Goal: Transaction & Acquisition: Purchase product/service

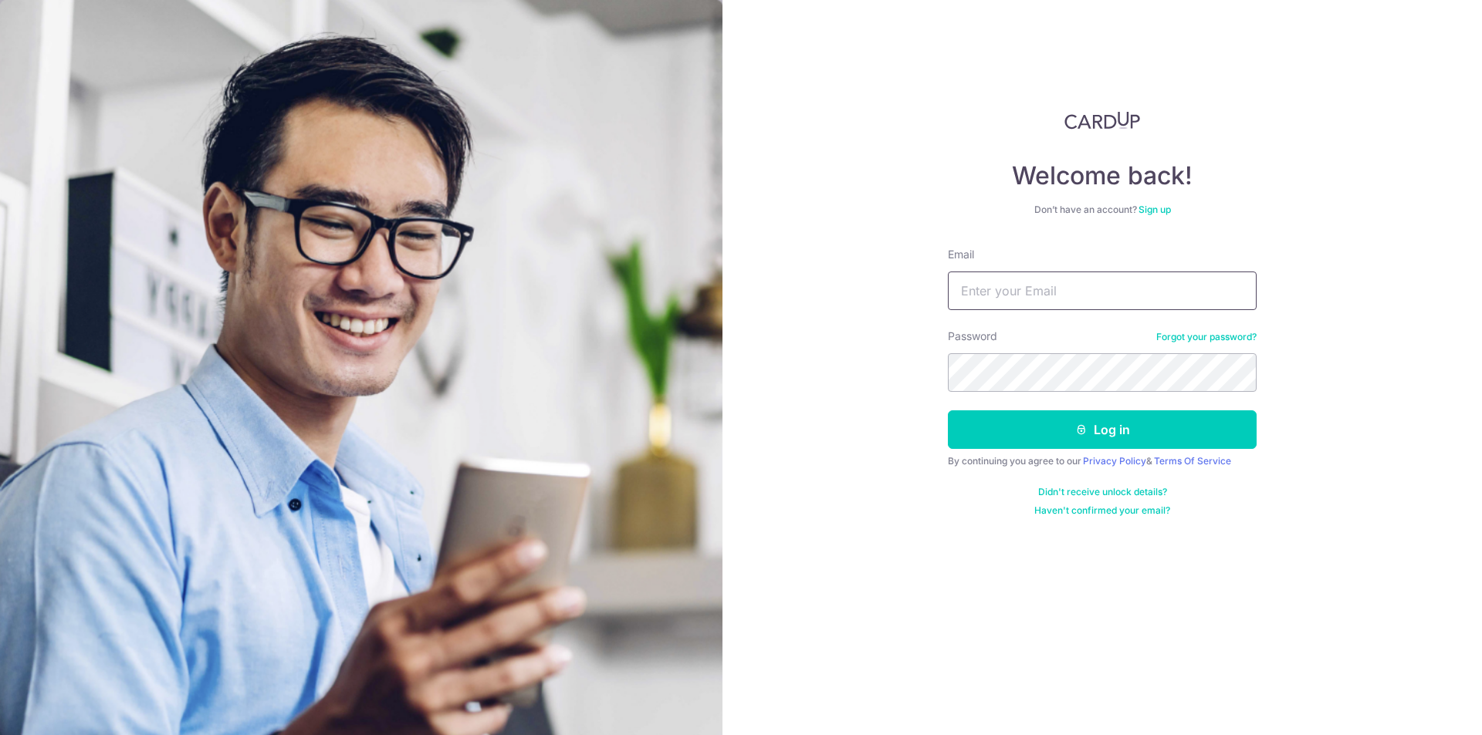
click at [1033, 286] on input "Email" at bounding box center [1102, 291] width 309 height 39
click at [1068, 296] on input "Email" at bounding box center [1102, 291] width 309 height 39
type input "esmondshoppie@gmail.com"
click at [1069, 427] on button "Log in" at bounding box center [1102, 430] width 309 height 39
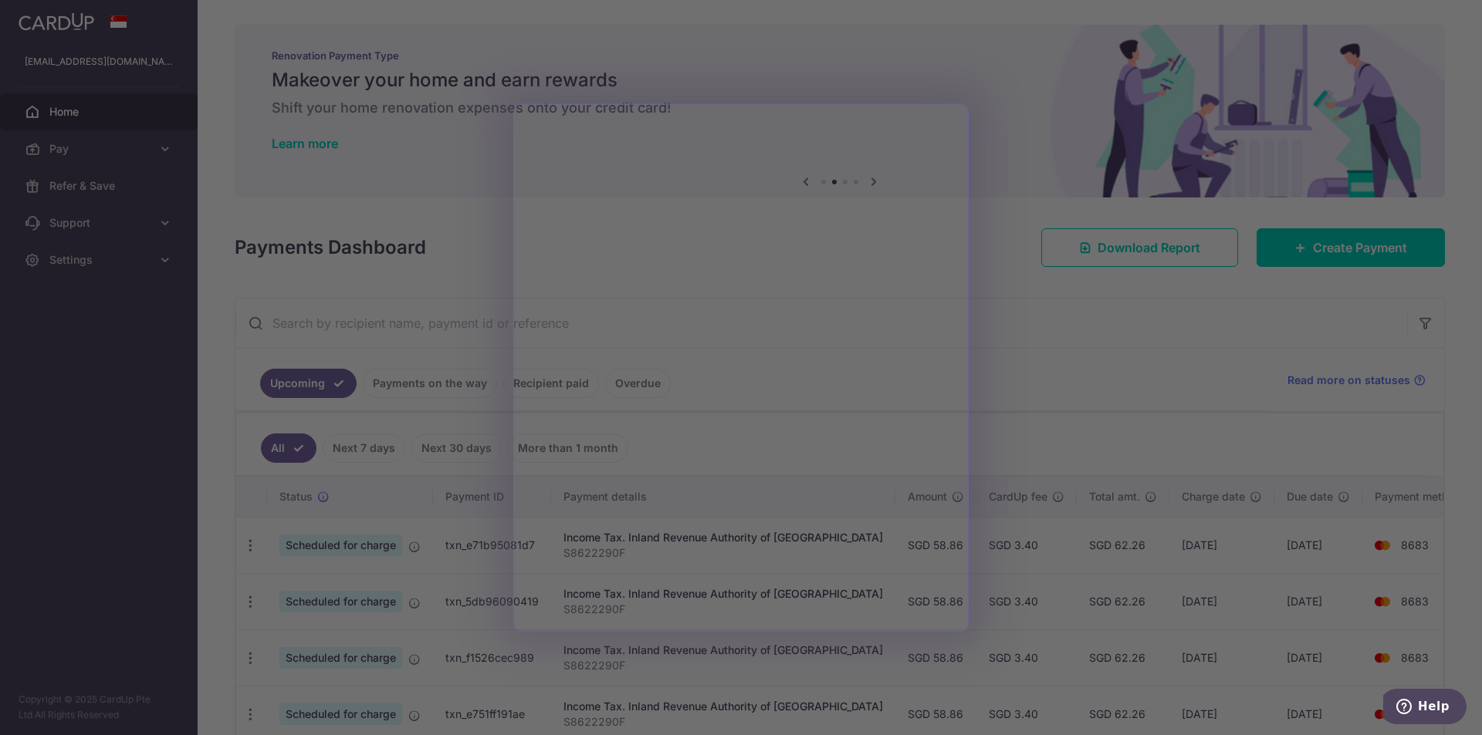
click at [1087, 421] on div at bounding box center [748, 371] width 1496 height 743
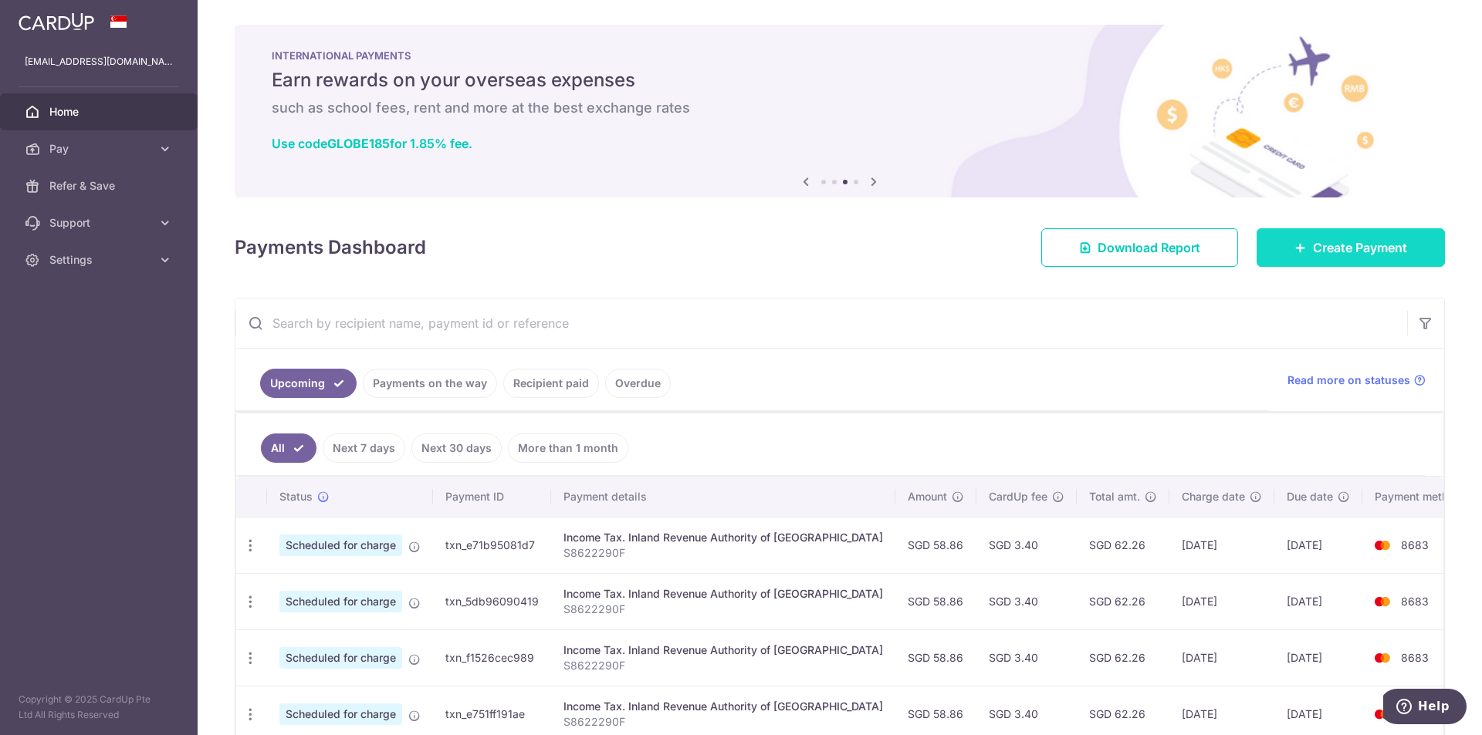
click at [1363, 258] on link "Create Payment" at bounding box center [1350, 247] width 188 height 39
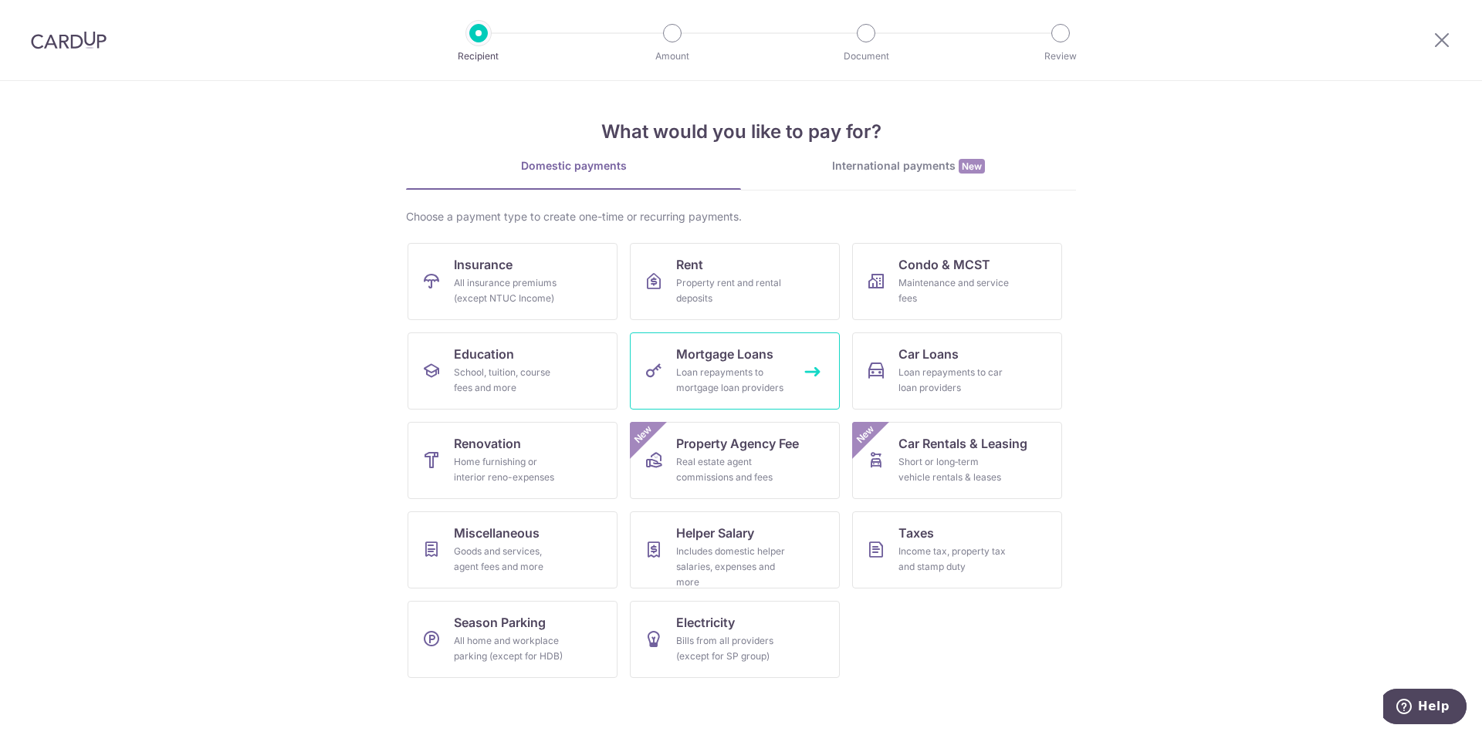
click at [705, 360] on span "Mortgage Loans" at bounding box center [724, 354] width 97 height 19
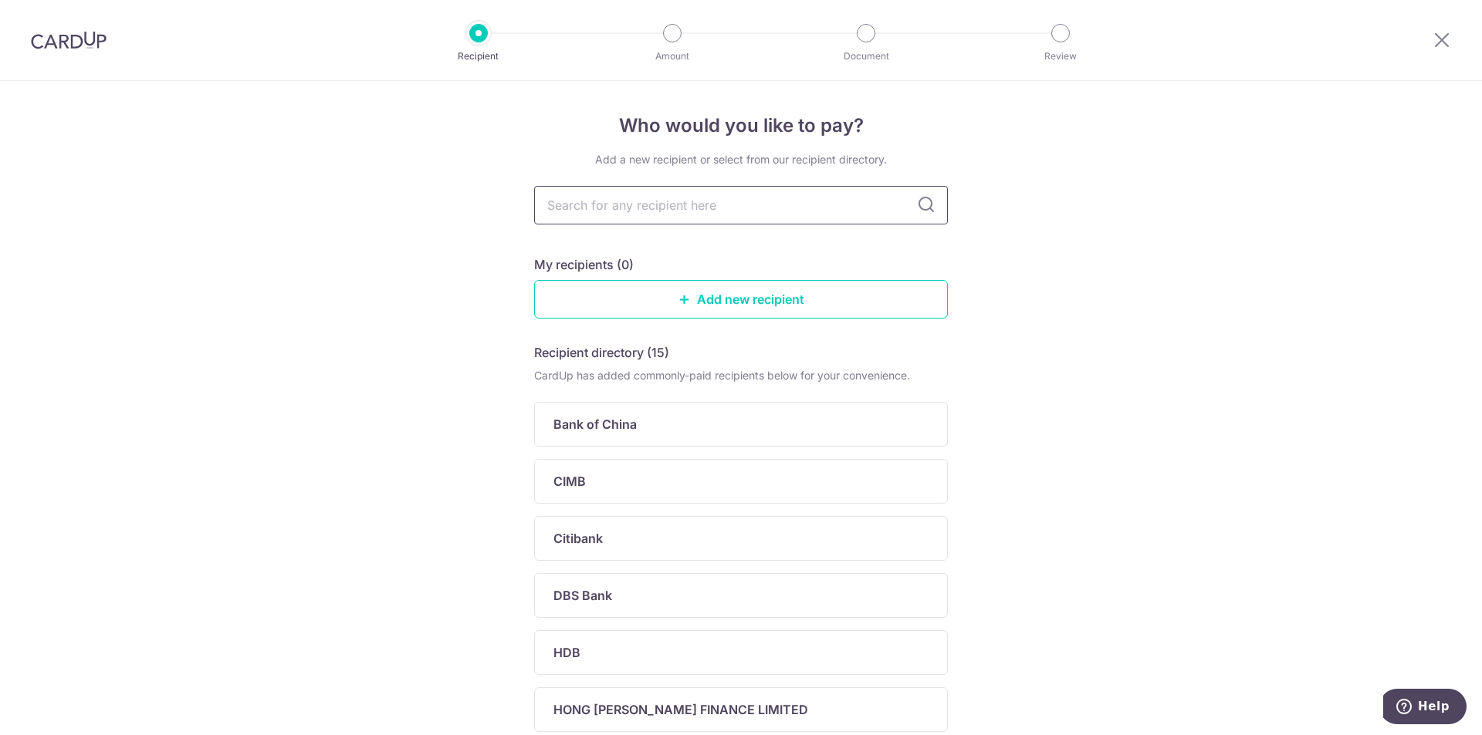
click at [747, 211] on input "text" at bounding box center [741, 205] width 414 height 39
type input "uob"
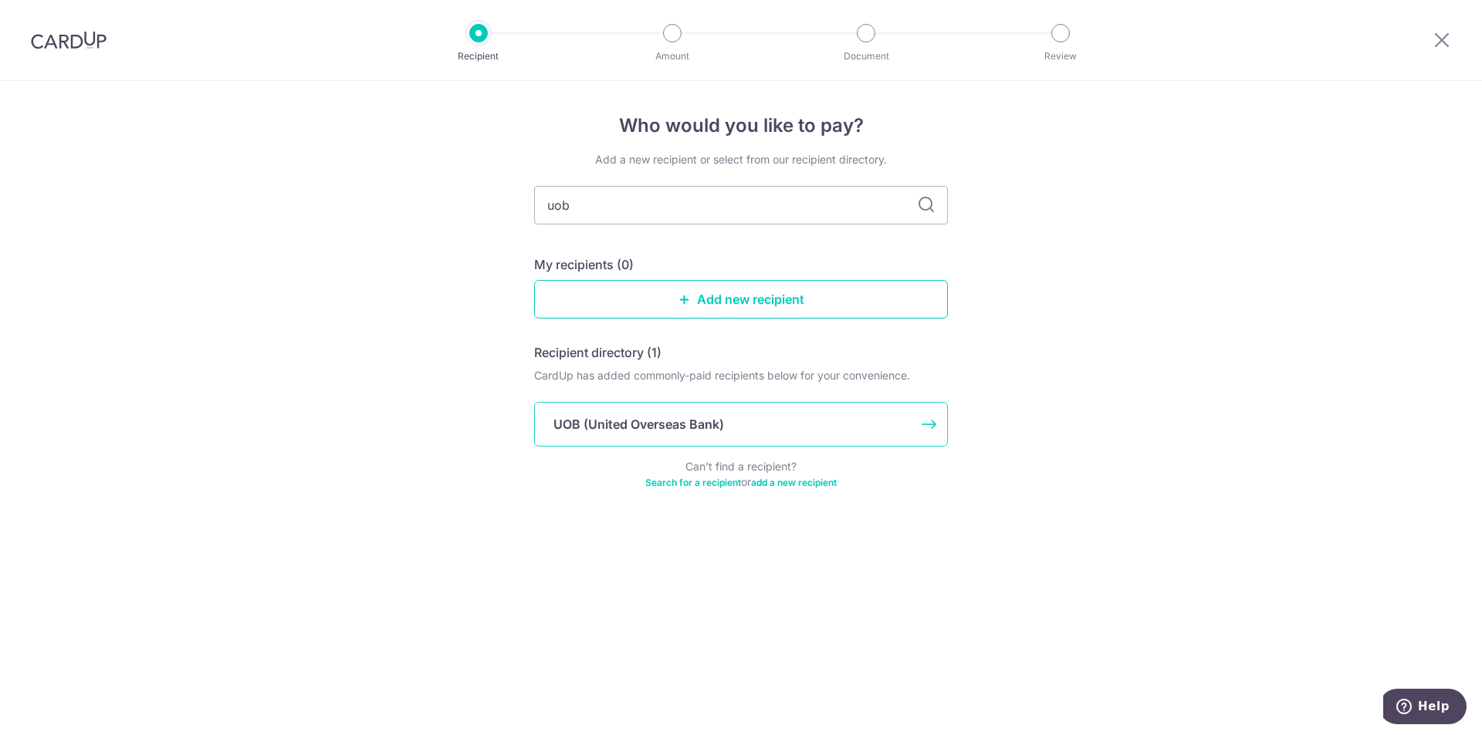
click at [635, 436] on div "UOB (United Overseas Bank)" at bounding box center [741, 424] width 414 height 45
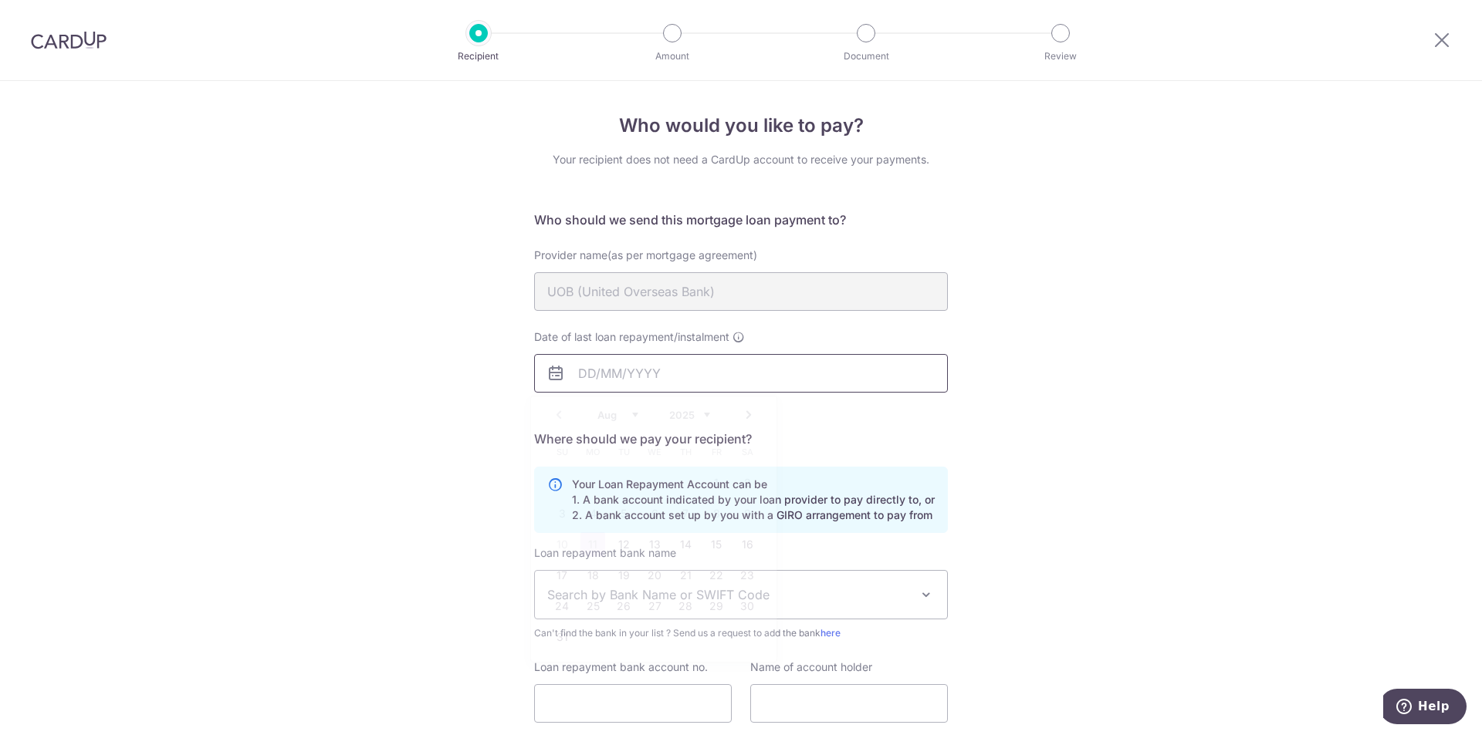
click at [692, 374] on input "Date of last loan repayment/instalment" at bounding box center [741, 373] width 414 height 39
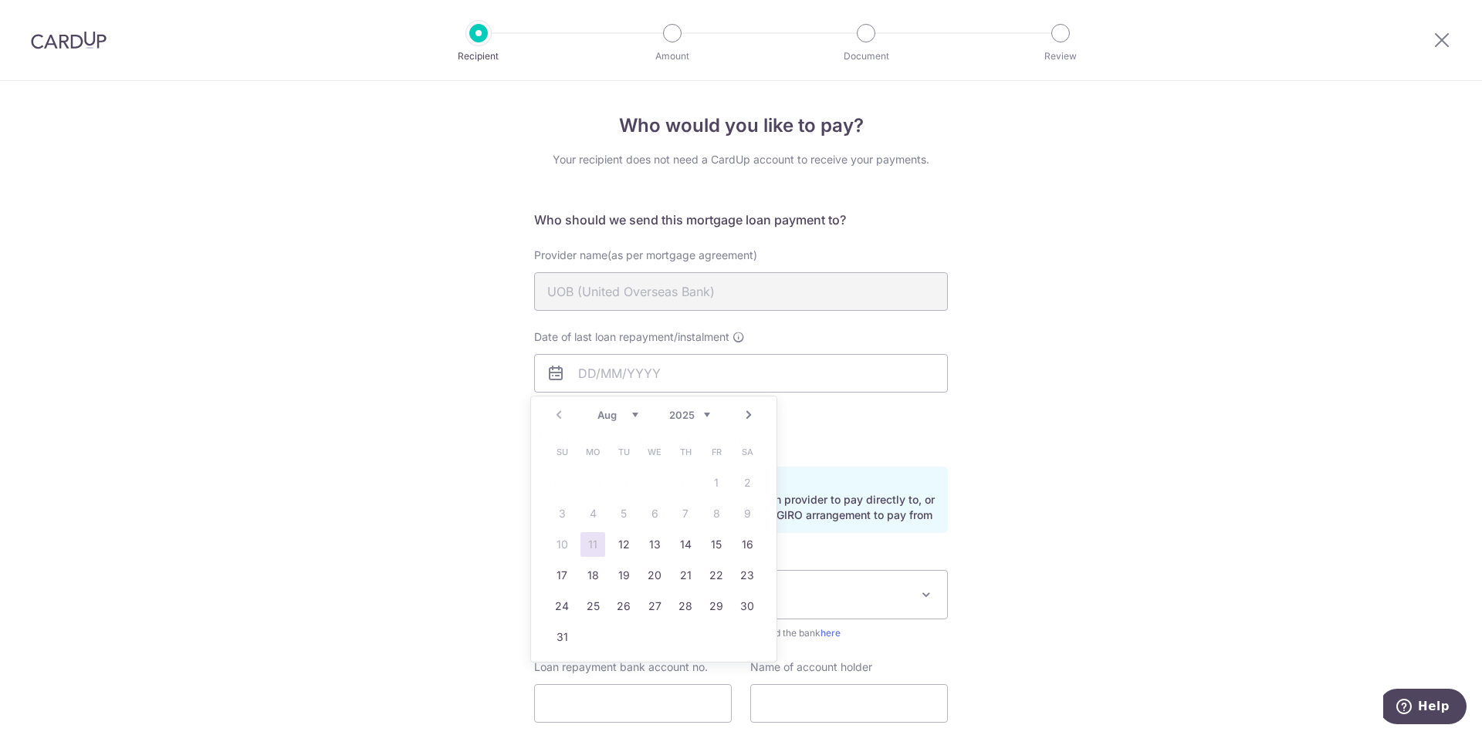
click at [1161, 366] on div "Who would you like to pay? Your recipient does not need a CardUp account to rec…" at bounding box center [741, 464] width 1482 height 766
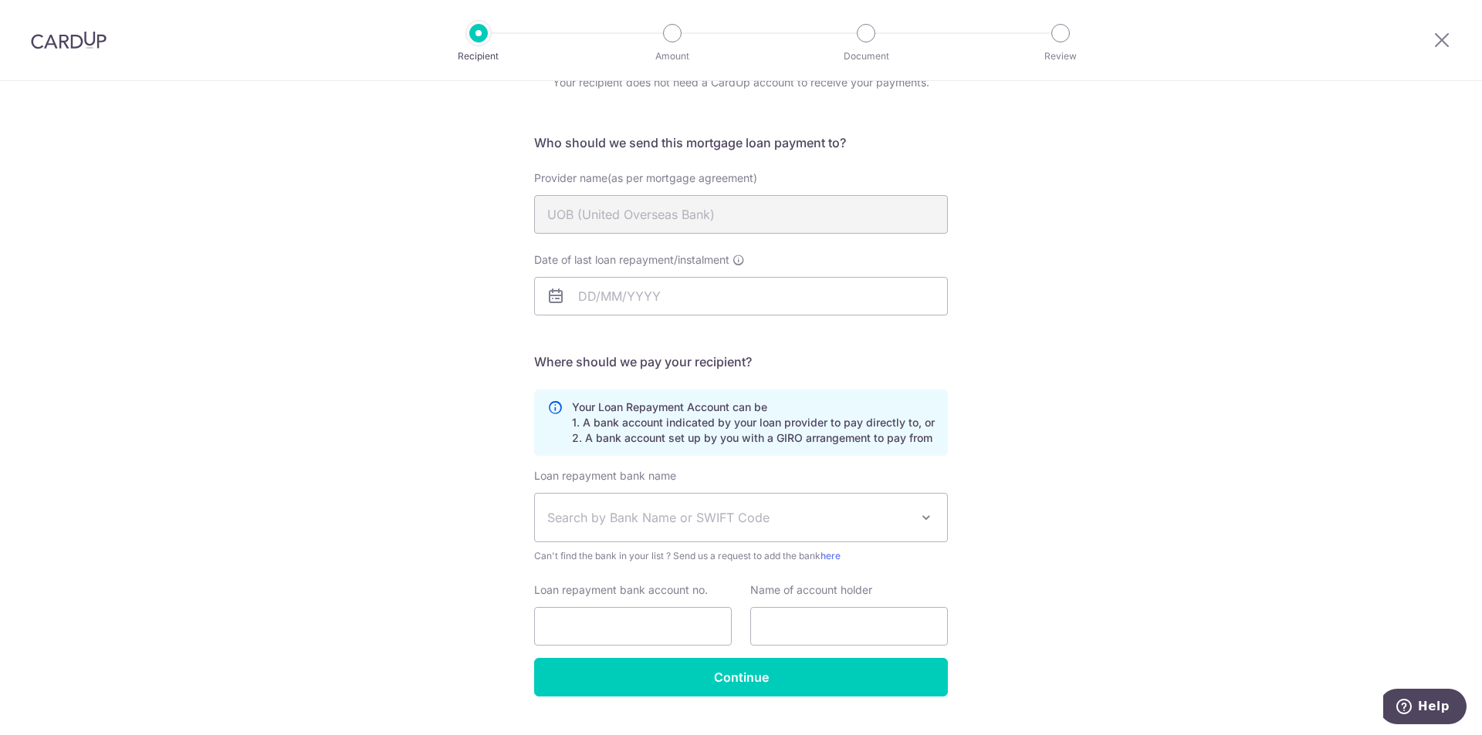
scroll to position [111, 0]
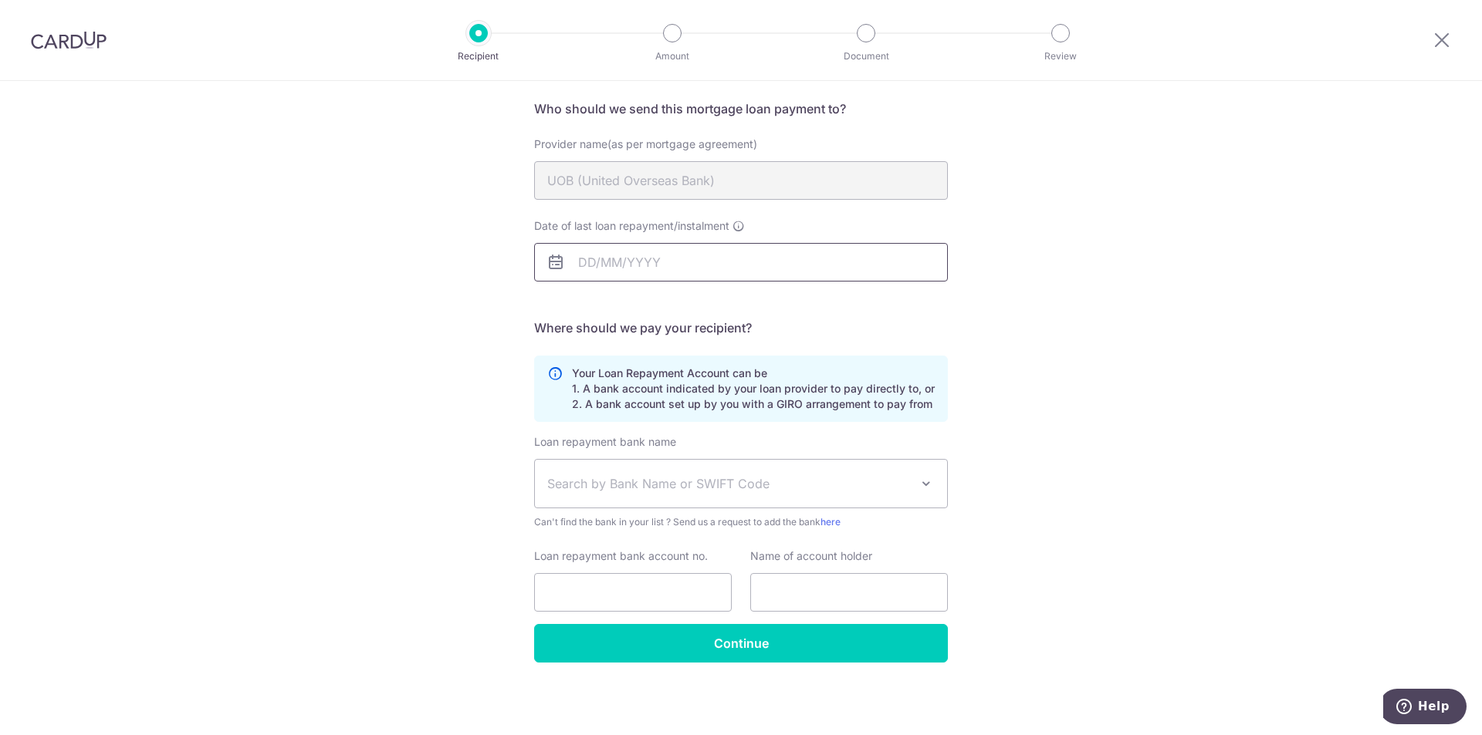
click at [629, 272] on input "Date of last loan repayment/instalment" at bounding box center [741, 262] width 414 height 39
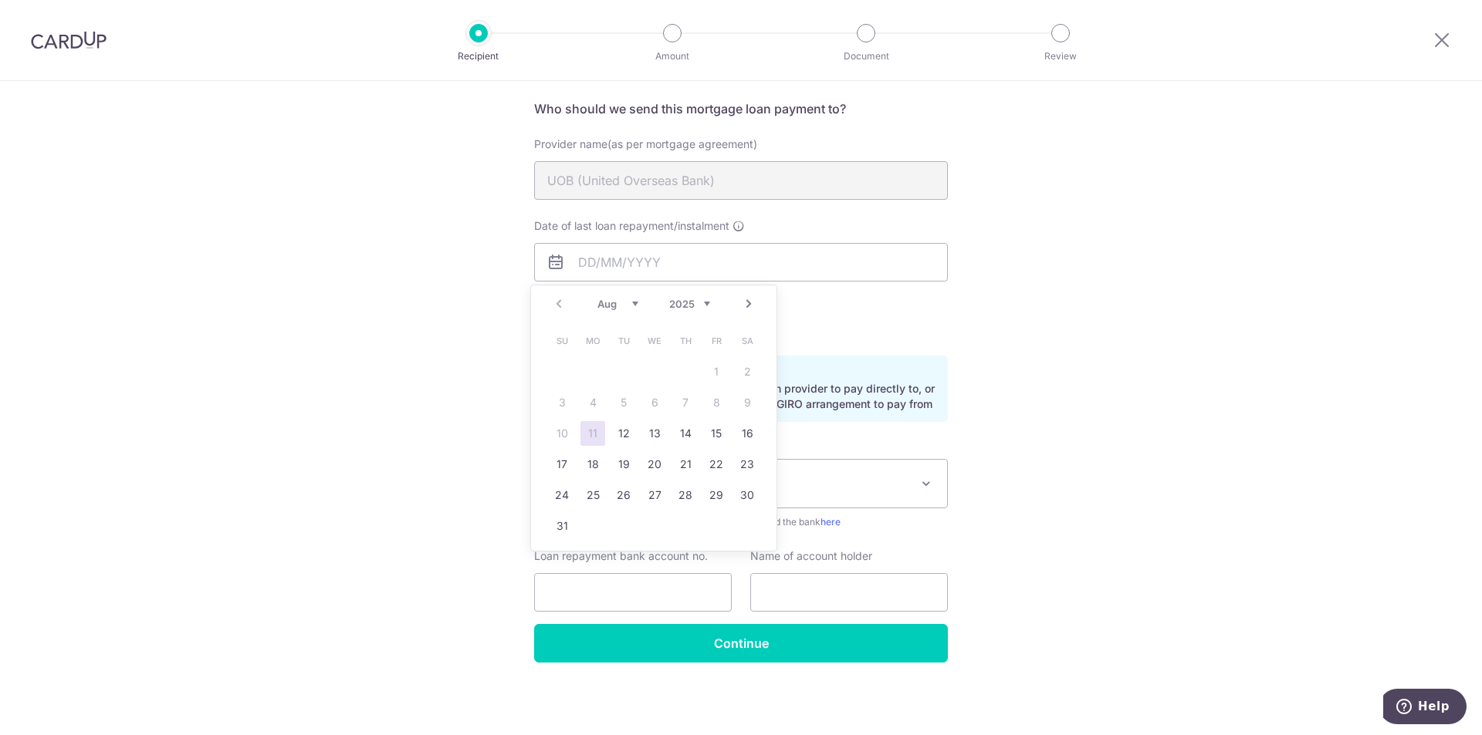
click at [748, 309] on link "Next" at bounding box center [748, 304] width 19 height 19
click at [627, 370] on link "2" at bounding box center [623, 372] width 25 height 25
type input "[DATE]"
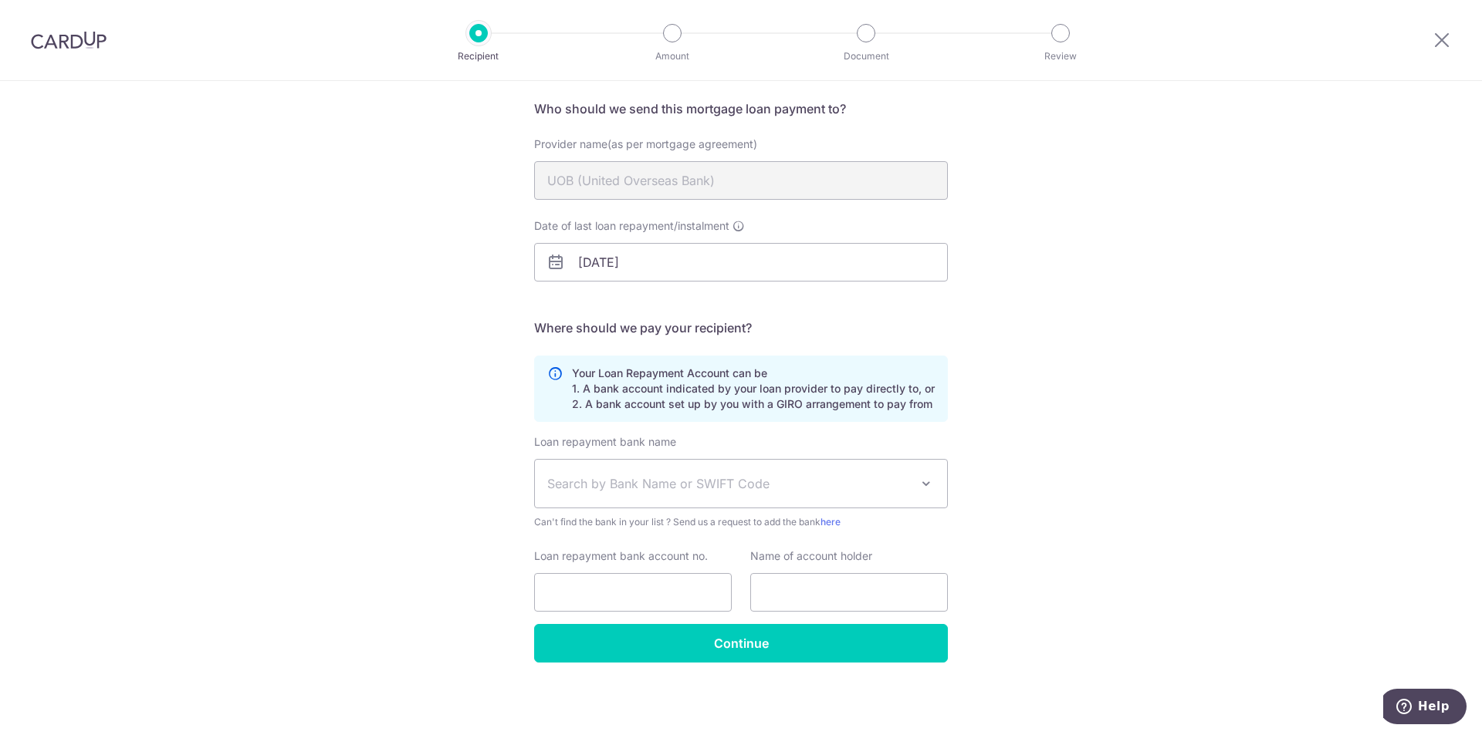
click at [1116, 321] on div "Who would you like to pay? Your recipient does not need a CardUp account to rec…" at bounding box center [741, 353] width 1482 height 766
click at [678, 478] on span "Search by Bank Name or SWIFT Code" at bounding box center [728, 484] width 363 height 19
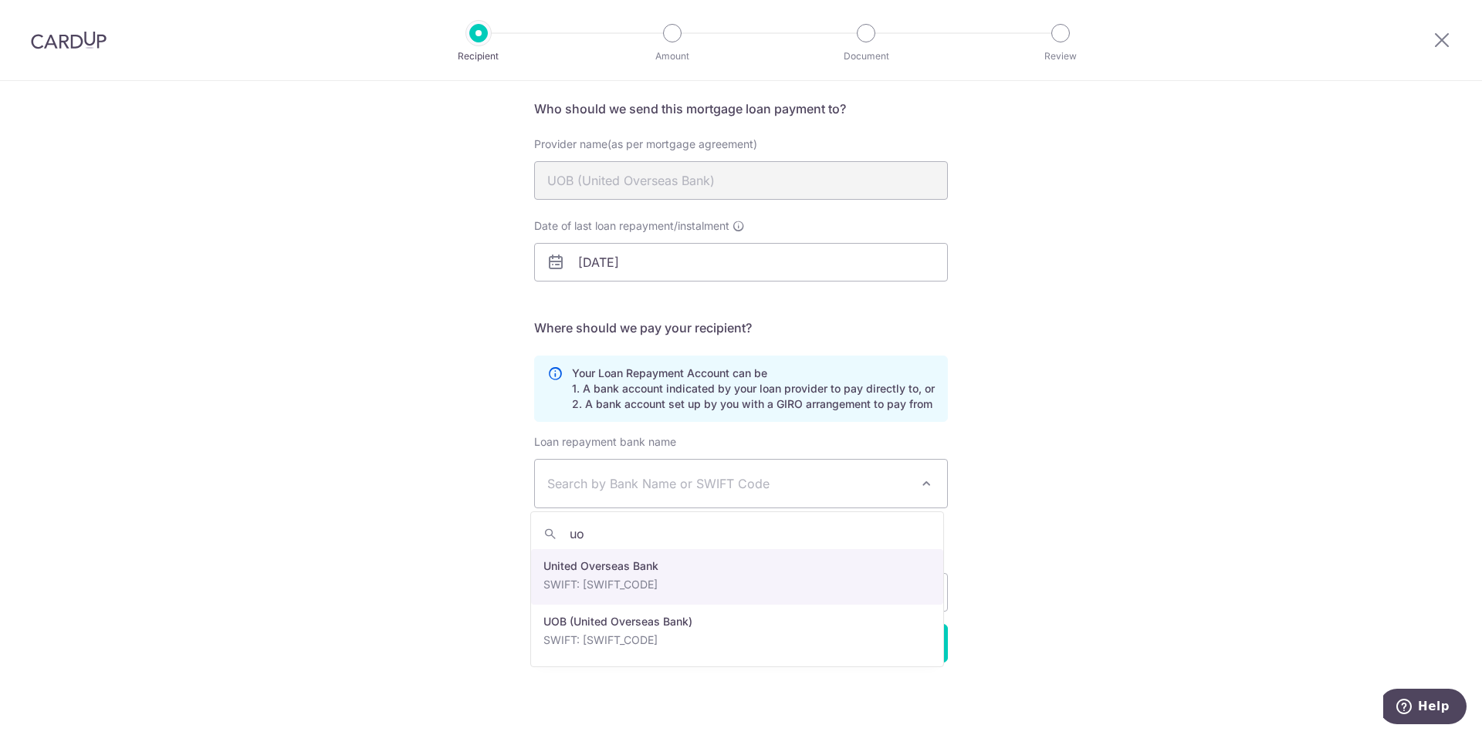
type input "uo"
select select "23668"
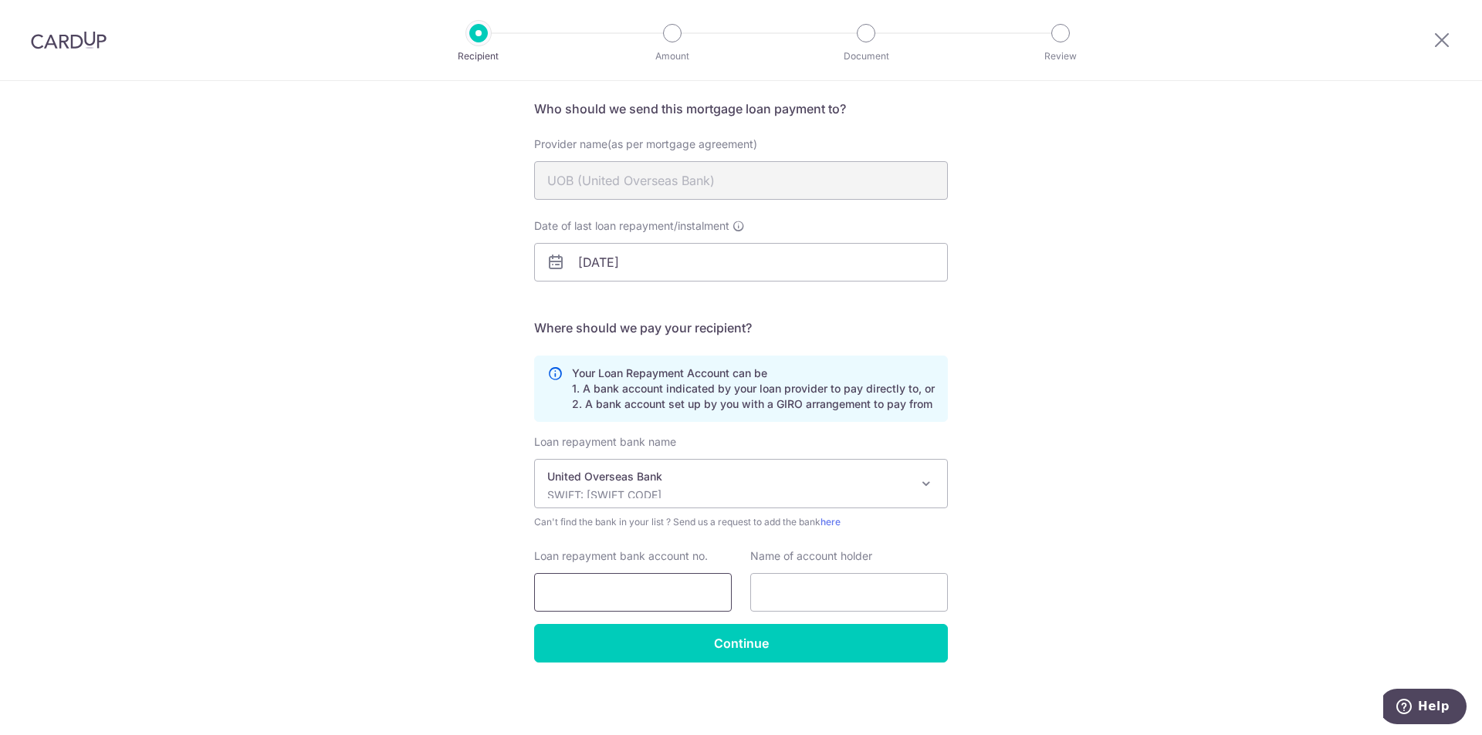
click at [632, 593] on input "Loan repayment bank account no." at bounding box center [633, 592] width 198 height 39
click at [587, 578] on input "Loan repayment bank account no." at bounding box center [633, 592] width 198 height 39
type input "4653184608"
click at [846, 579] on input "text" at bounding box center [849, 592] width 198 height 39
click at [837, 592] on input "text" at bounding box center [849, 592] width 198 height 39
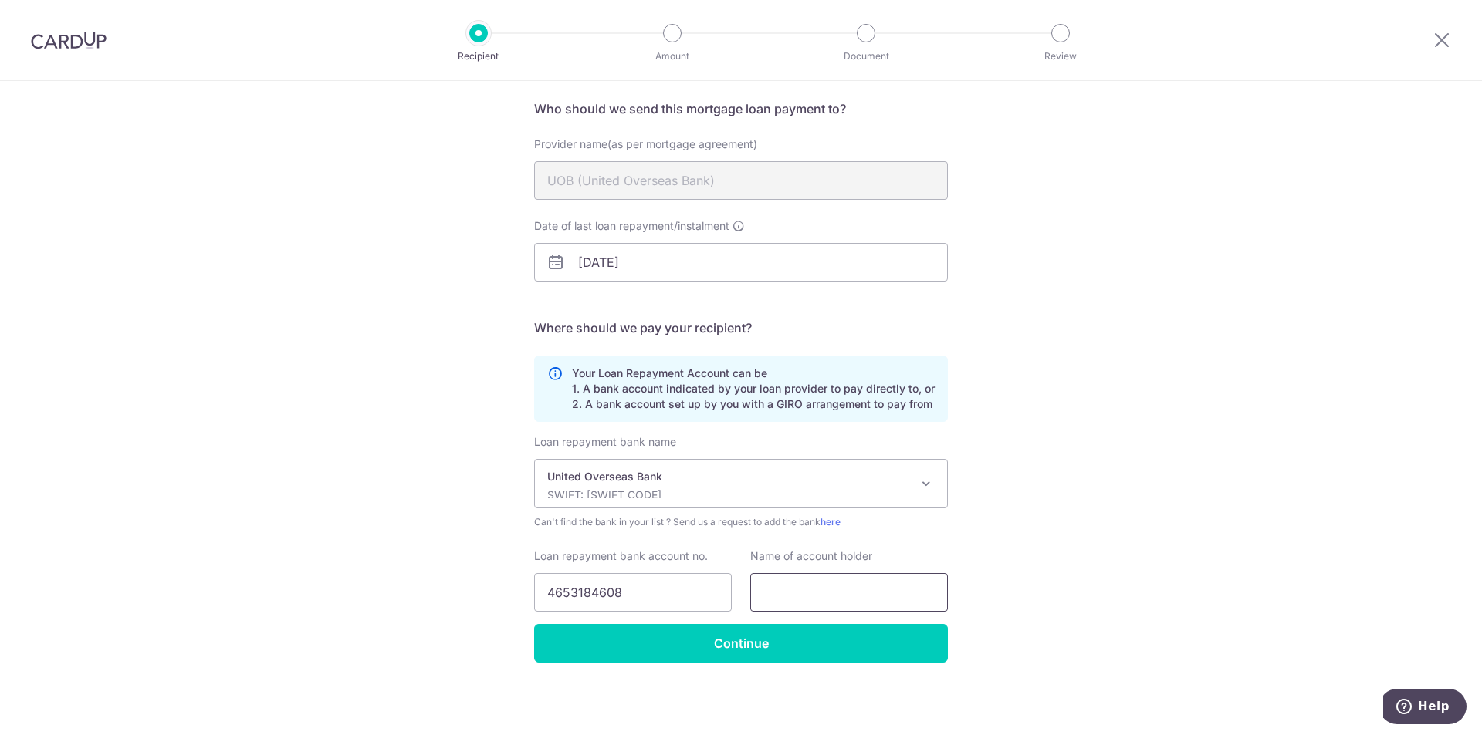
paste input "CashPlus"
drag, startPoint x: 830, startPoint y: 601, endPoint x: 722, endPoint y: 585, distance: 108.5
click at [722, 585] on div "Loan repayment bank account no. 4653184608 Name of account holder CashPlus" at bounding box center [741, 580] width 432 height 63
type input "Y"
type input "UOB"
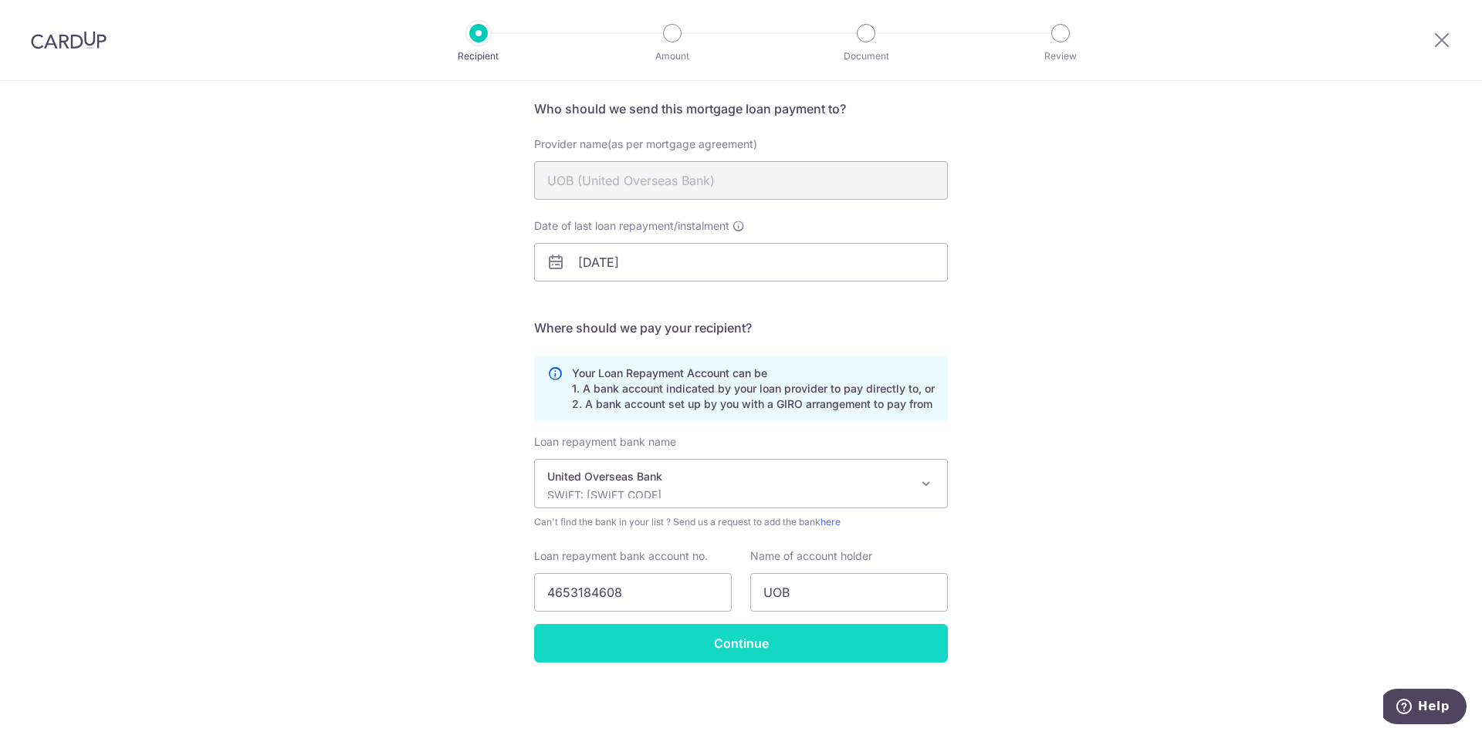
click at [654, 641] on input "Continue" at bounding box center [741, 643] width 414 height 39
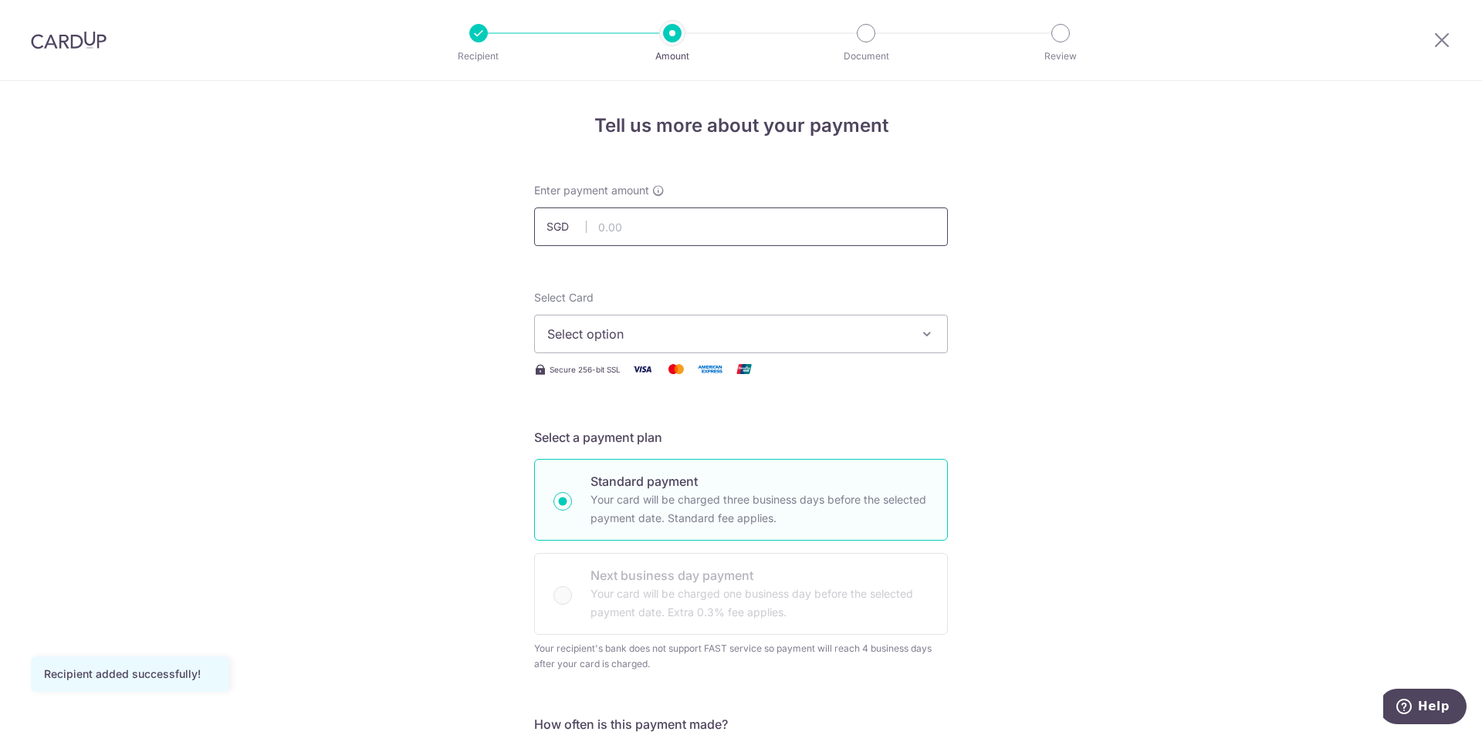
click at [689, 229] on input "text" at bounding box center [741, 227] width 414 height 39
click at [677, 229] on input "text" at bounding box center [741, 227] width 414 height 39
paste input "480.65"
type input "480.65"
click at [688, 338] on span "Select option" at bounding box center [727, 334] width 360 height 19
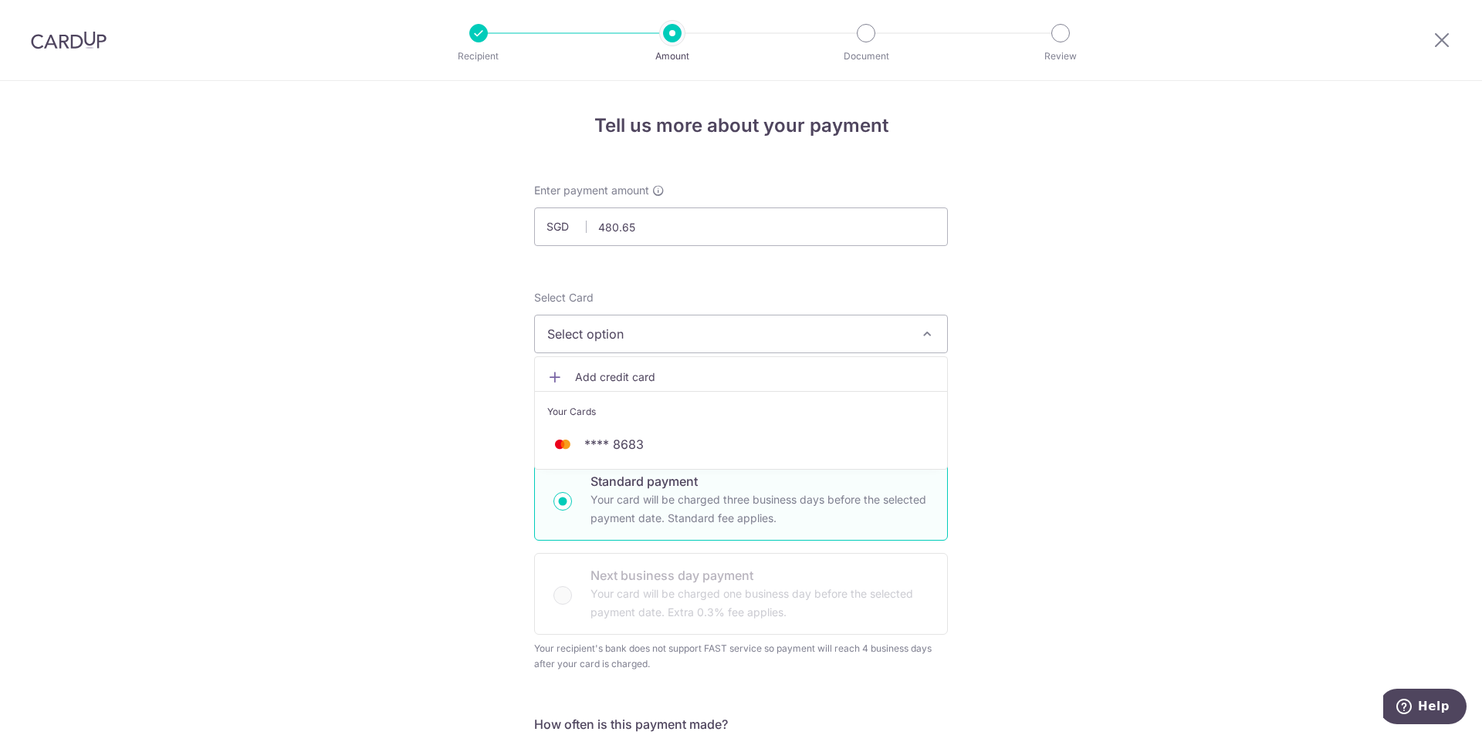
click at [658, 441] on span "**** 8683" at bounding box center [740, 444] width 387 height 19
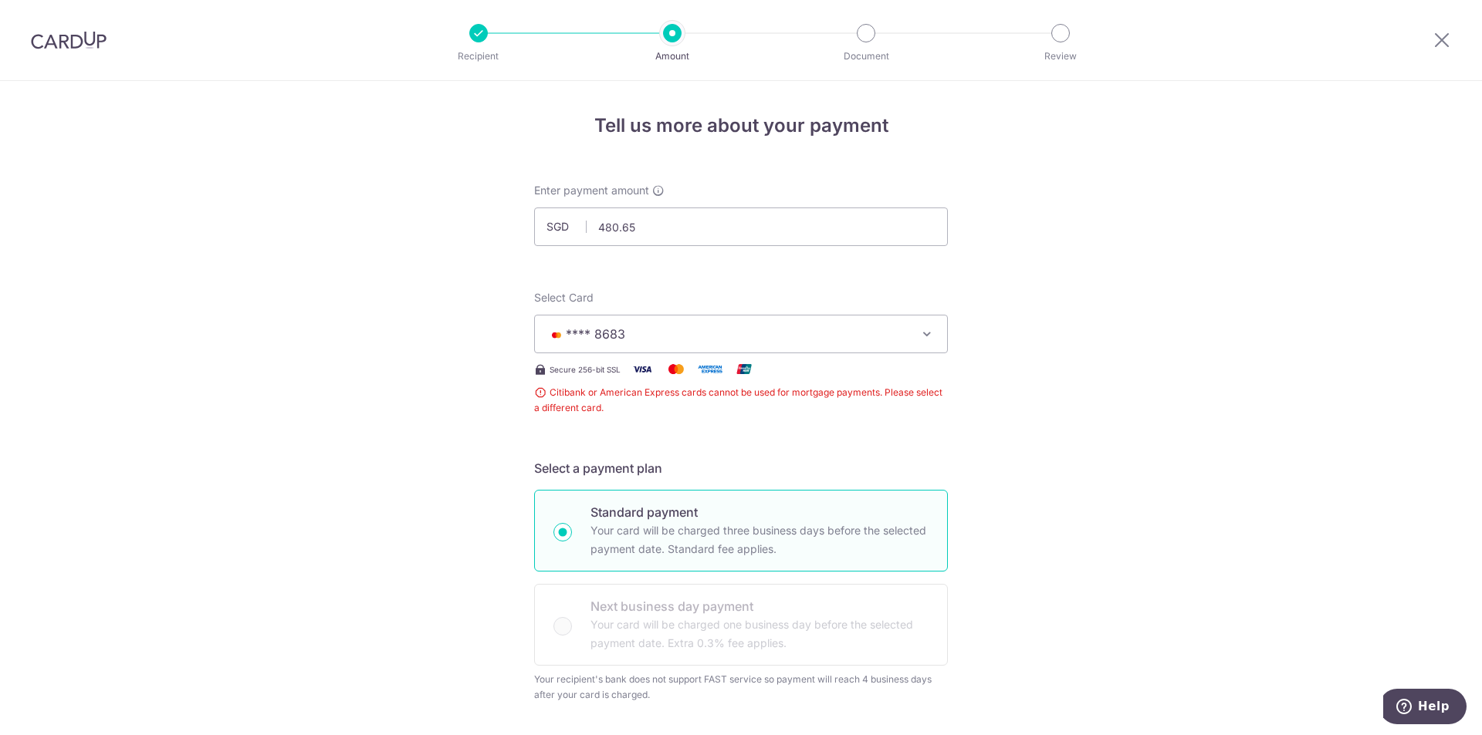
click at [671, 340] on span "**** 8683" at bounding box center [727, 334] width 360 height 19
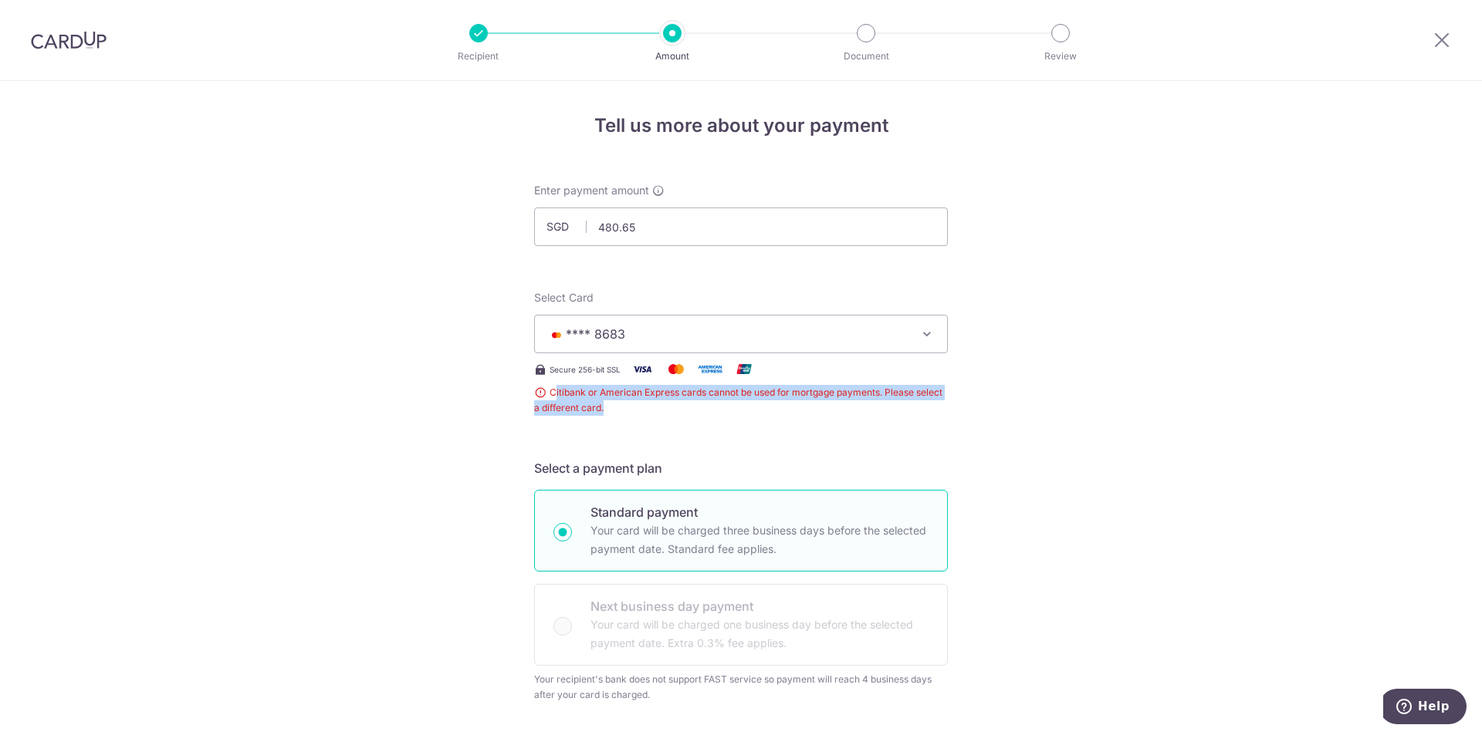
drag, startPoint x: 551, startPoint y: 392, endPoint x: 834, endPoint y: 412, distance: 283.9
click at [820, 411] on span "Citibank or American Express cards cannot be used for mortgage payments. Please…" at bounding box center [741, 400] width 414 height 31
click at [836, 412] on span "Citibank or American Express cards cannot be used for mortgage payments. Please…" at bounding box center [741, 400] width 414 height 31
click at [641, 330] on span "**** 8683" at bounding box center [727, 334] width 360 height 19
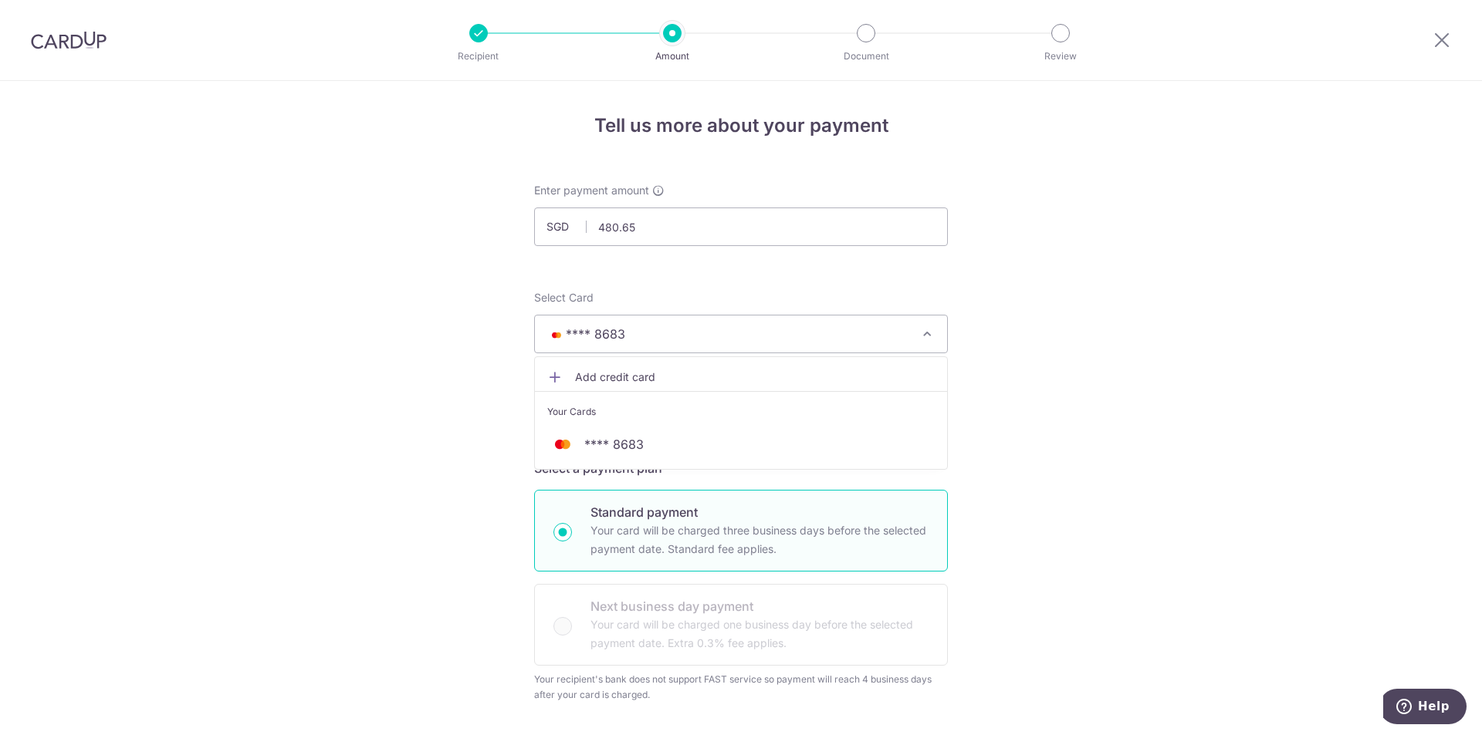
click at [641, 330] on span "**** 8683" at bounding box center [727, 334] width 360 height 19
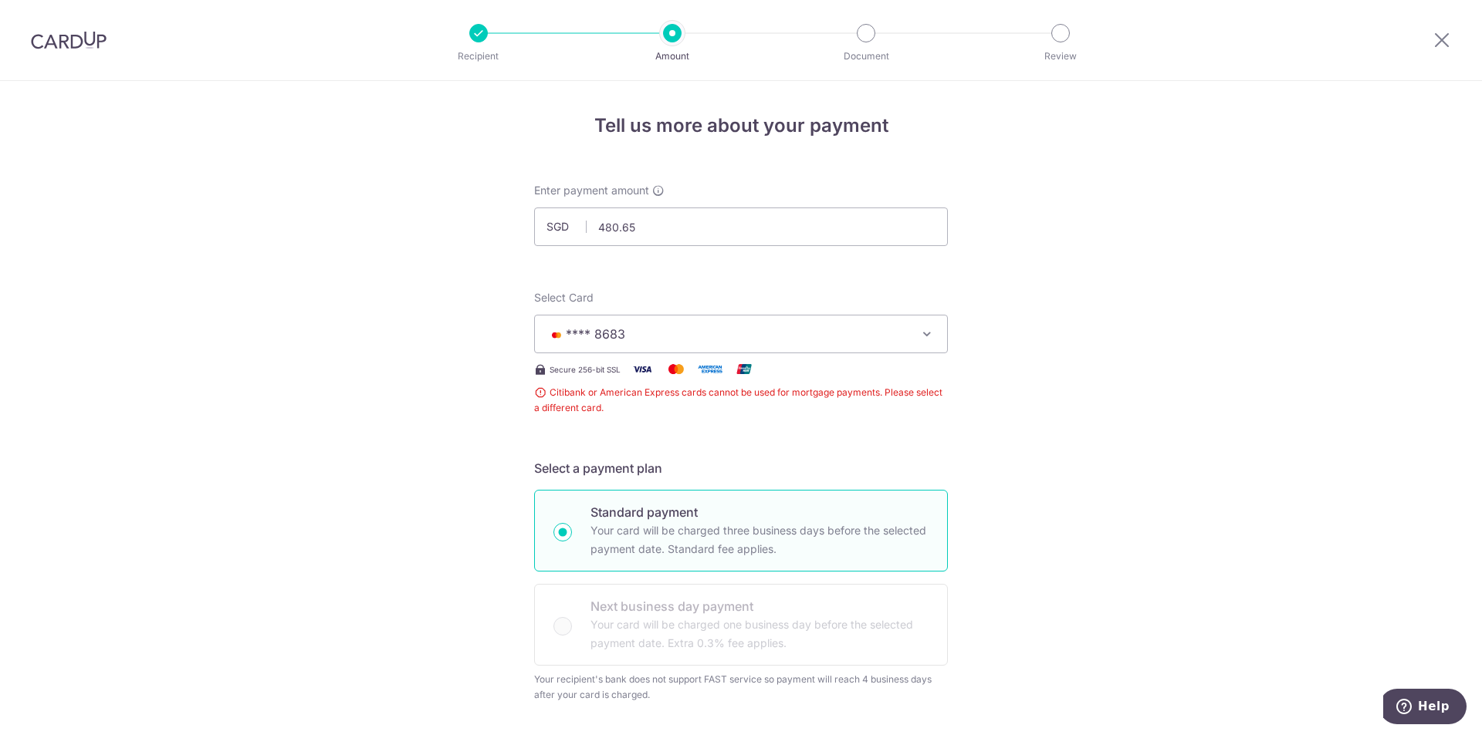
click at [688, 338] on span "**** 8683" at bounding box center [727, 334] width 360 height 19
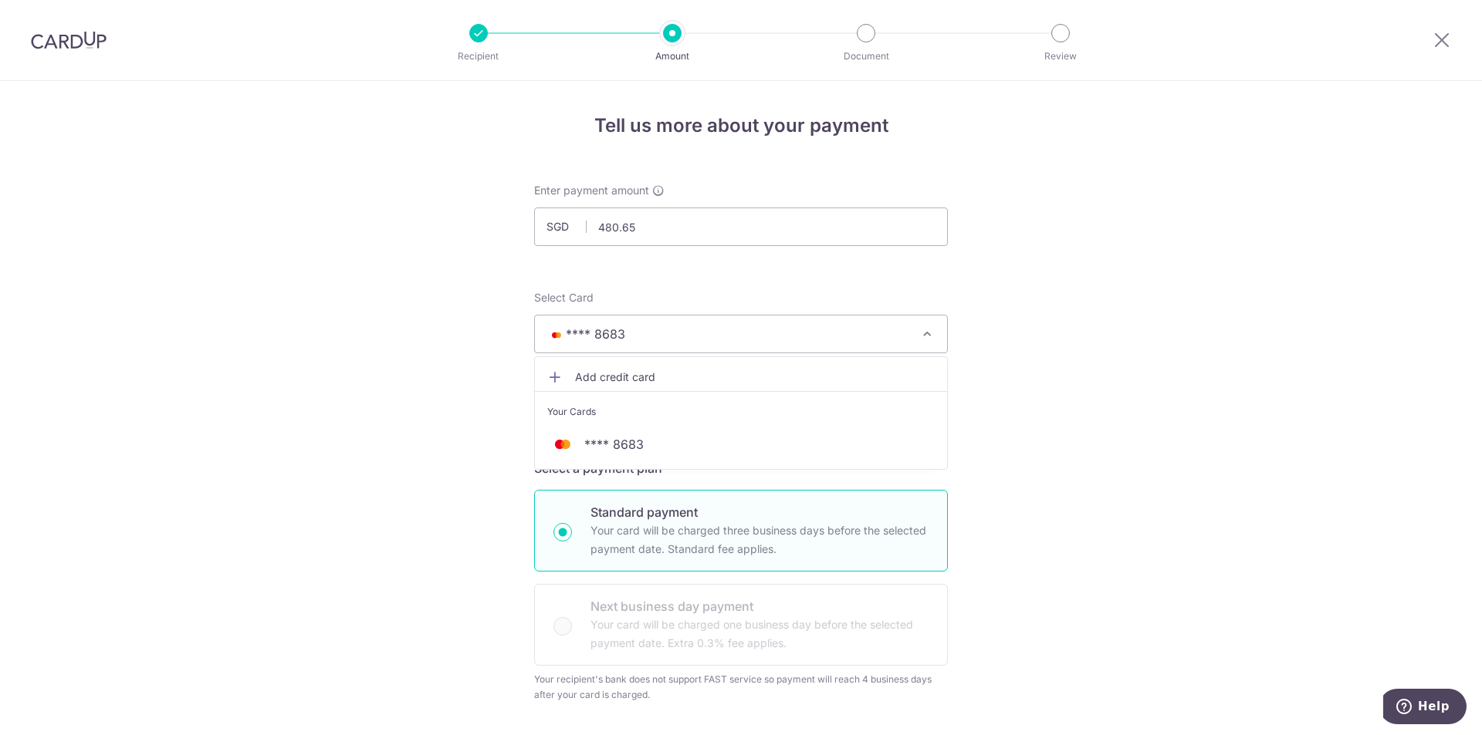
click at [613, 367] on link "Add credit card" at bounding box center [741, 378] width 412 height 28
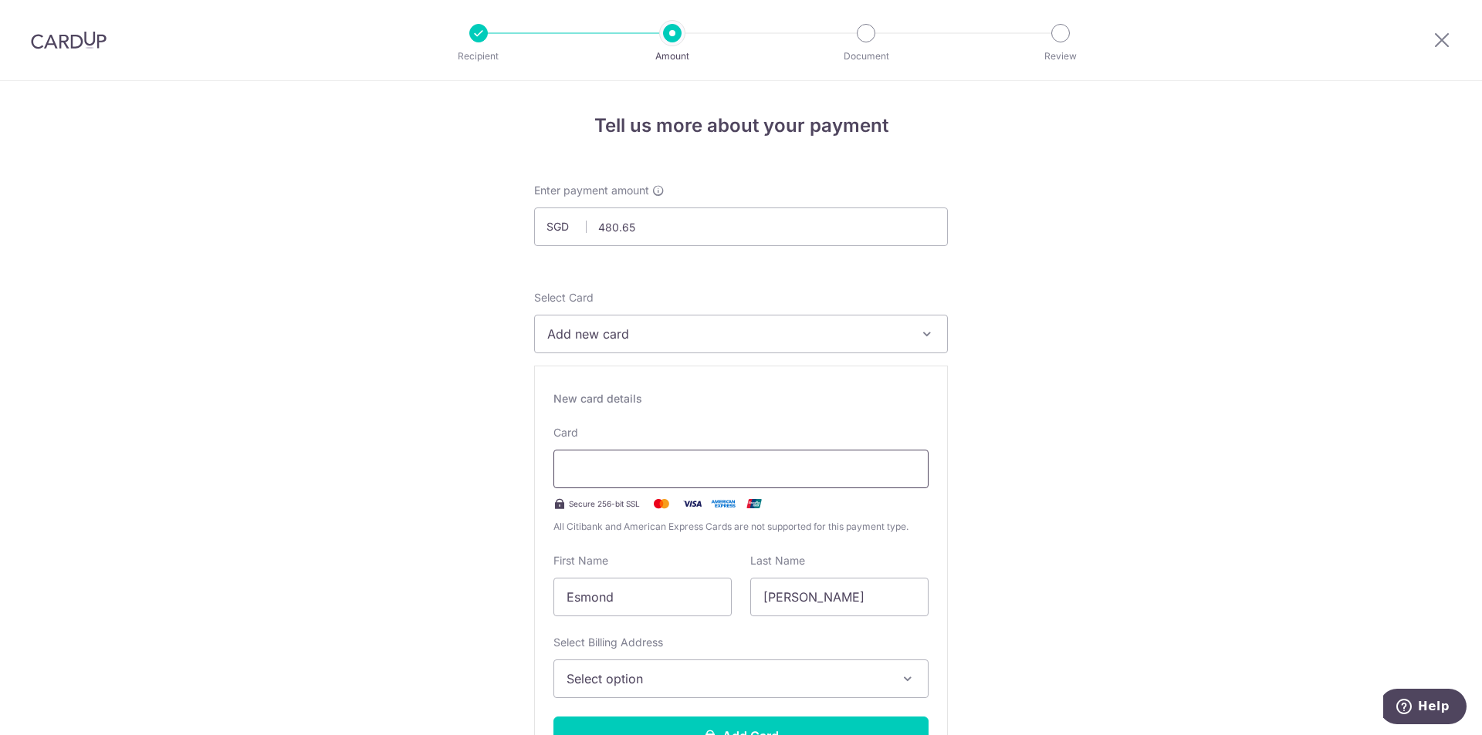
click at [601, 478] on div at bounding box center [740, 469] width 375 height 39
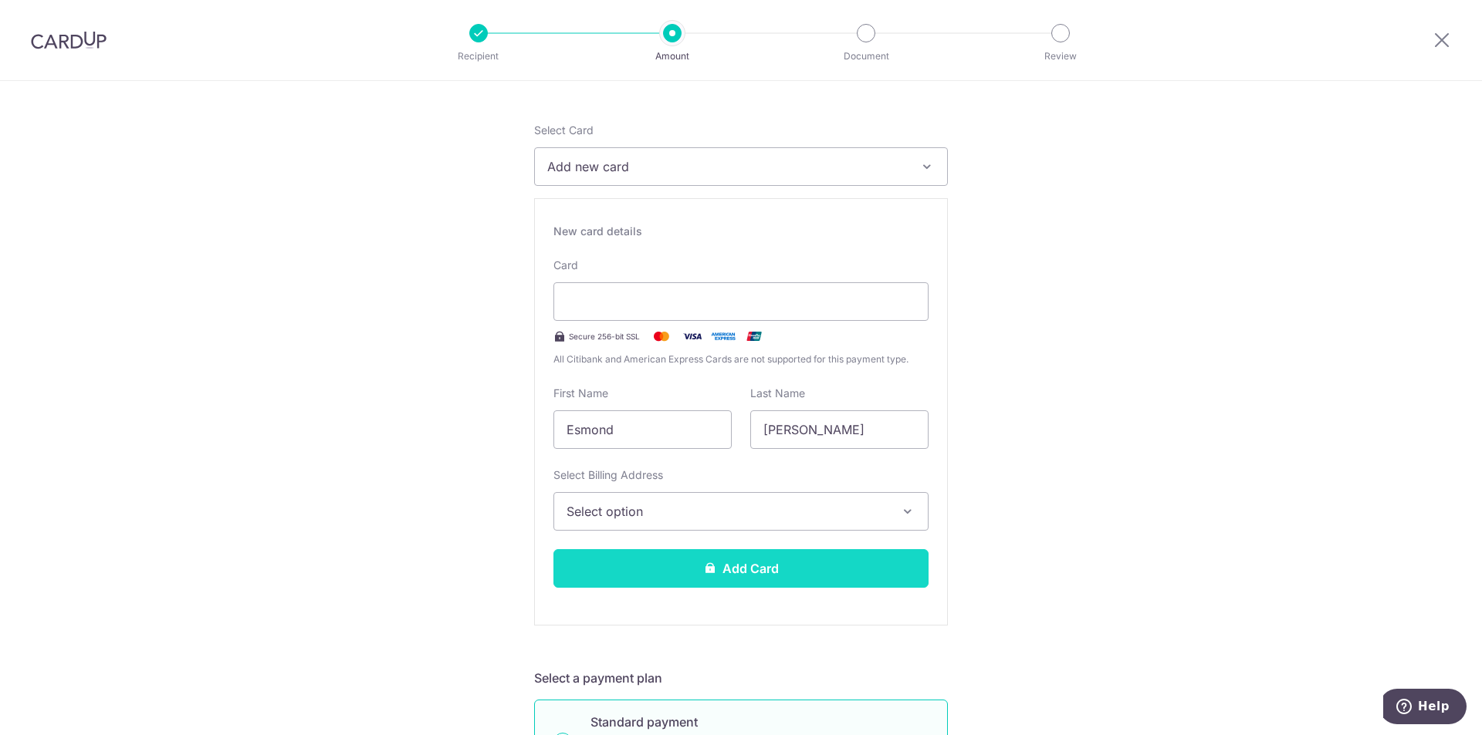
scroll to position [206, 0]
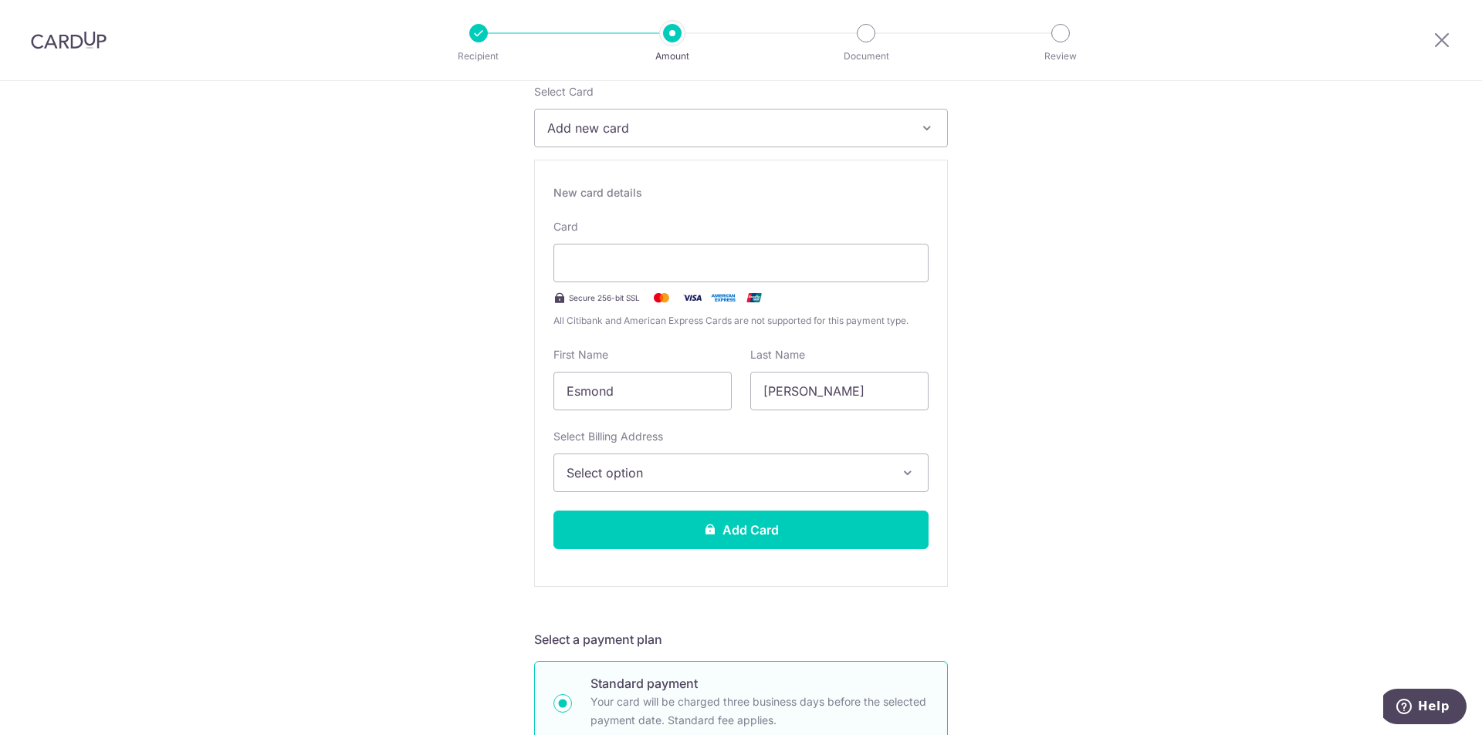
click at [641, 477] on span "Select option" at bounding box center [726, 473] width 321 height 19
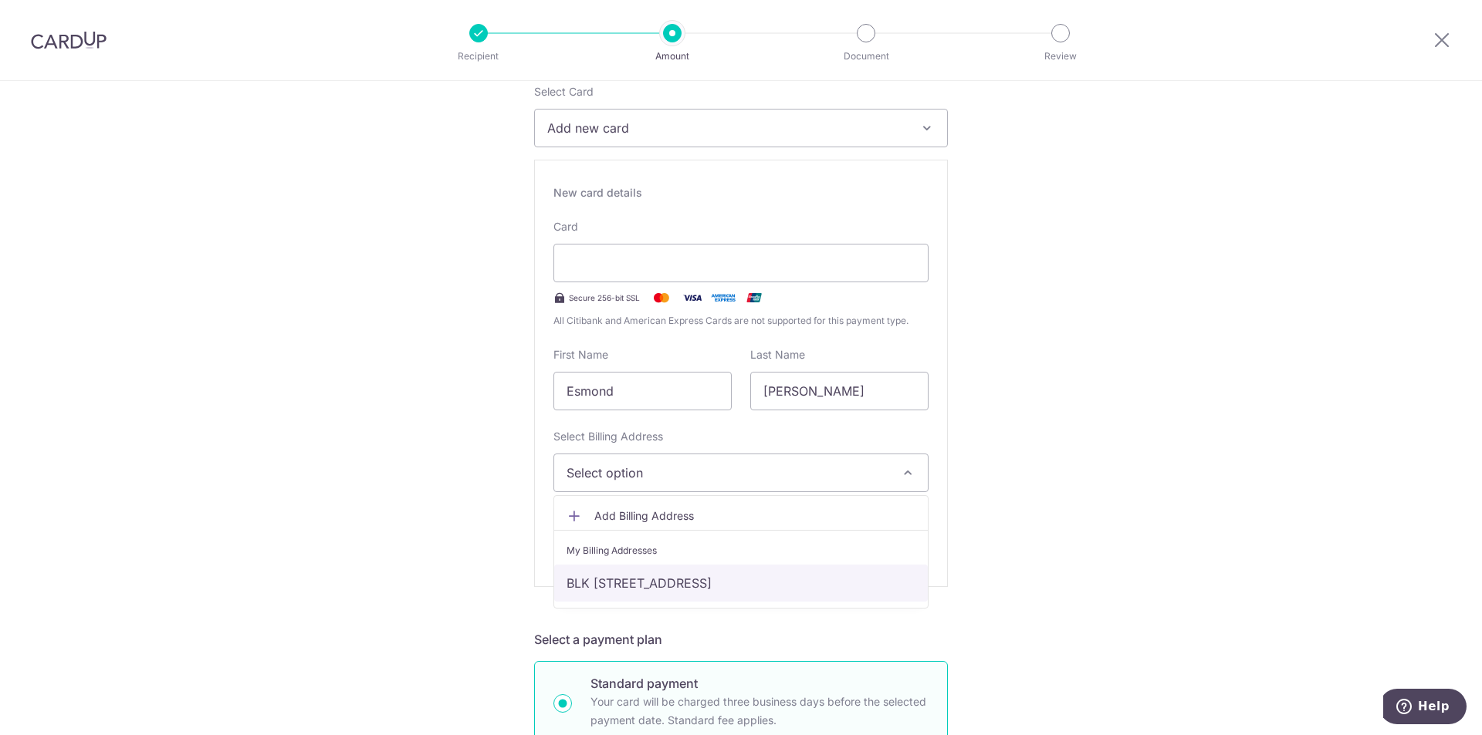
click at [633, 589] on link "BLK 77 BEDOK NORTH ROAD , #05-216, Singapore, Singapore, Singapore-460077" at bounding box center [741, 583] width 374 height 37
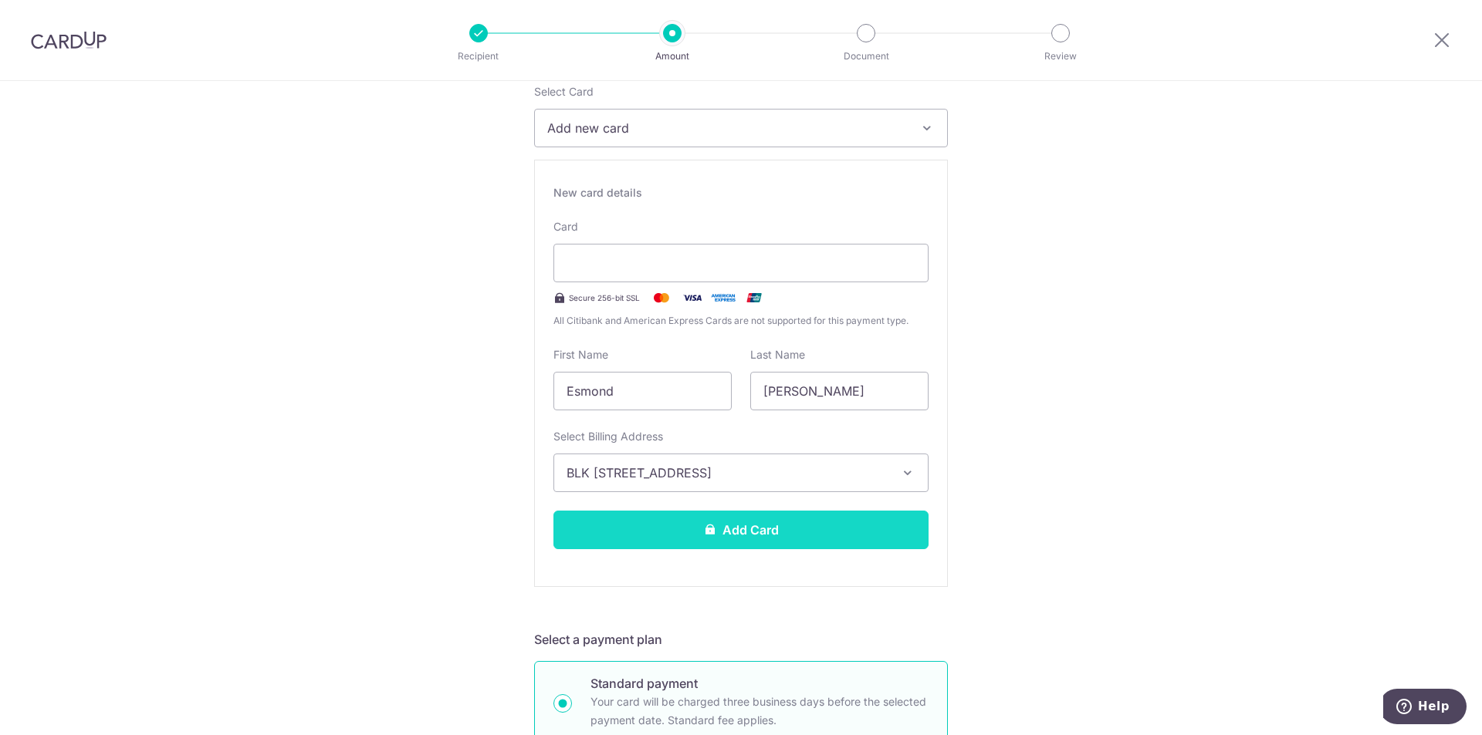
click at [729, 541] on button "Add Card" at bounding box center [740, 530] width 375 height 39
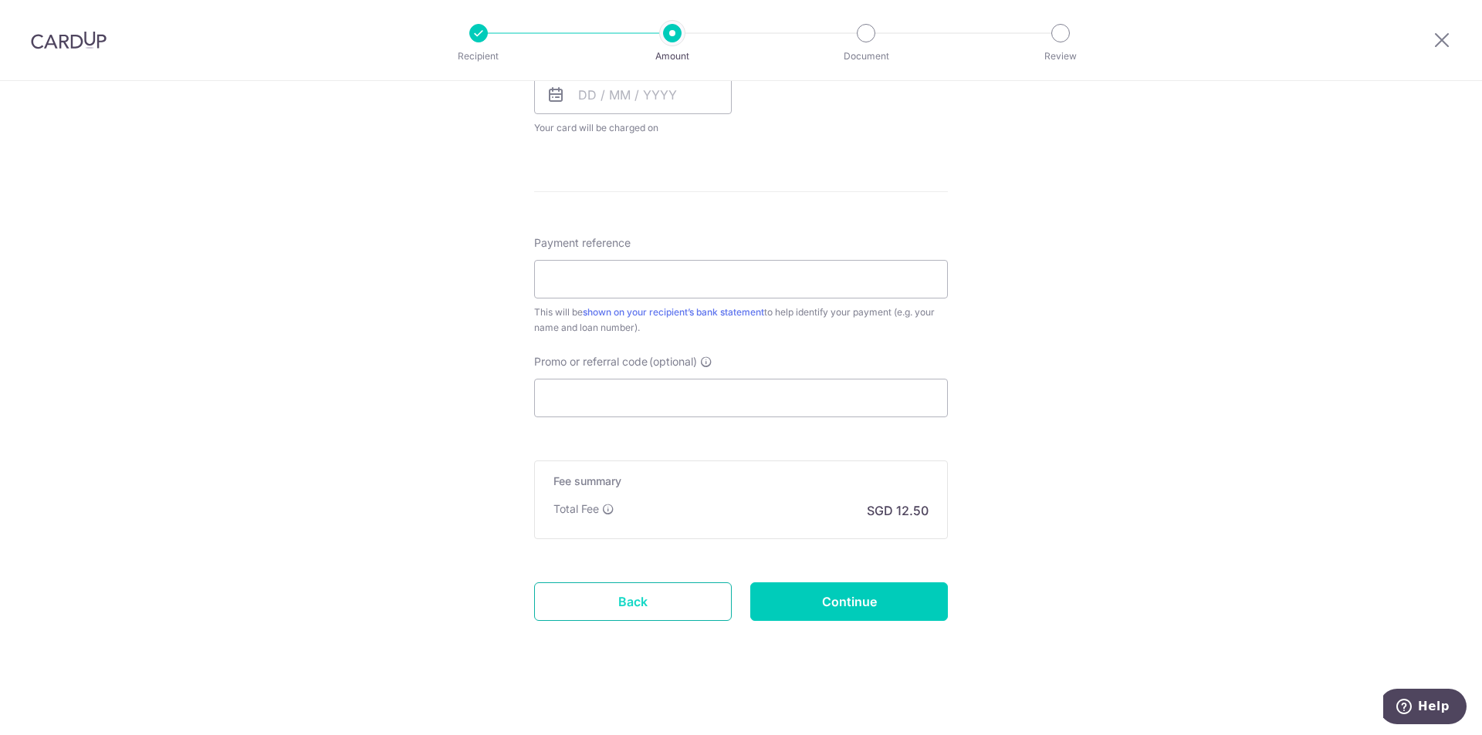
scroll to position [779, 0]
click at [648, 606] on link "Back" at bounding box center [633, 600] width 198 height 39
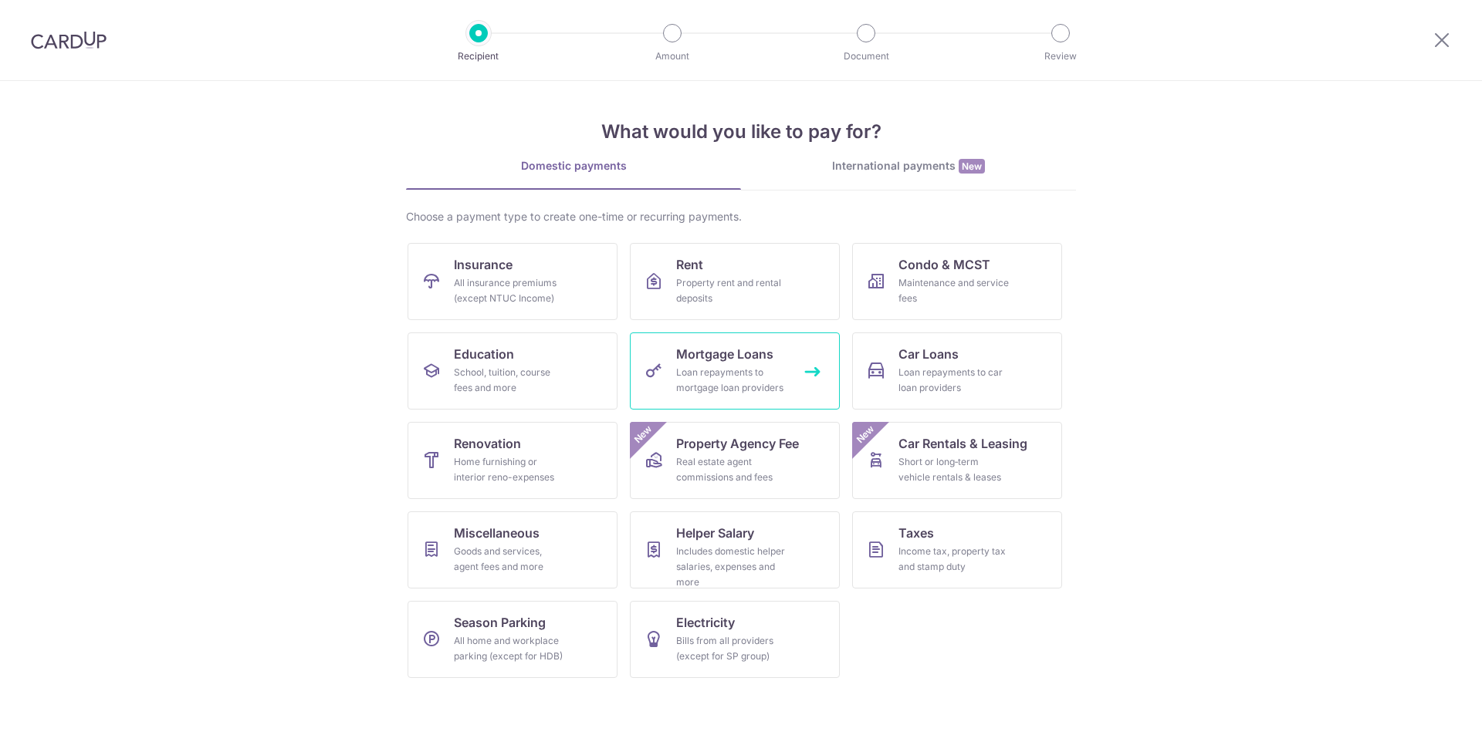
click at [764, 353] on span "Mortgage Loans" at bounding box center [724, 354] width 97 height 19
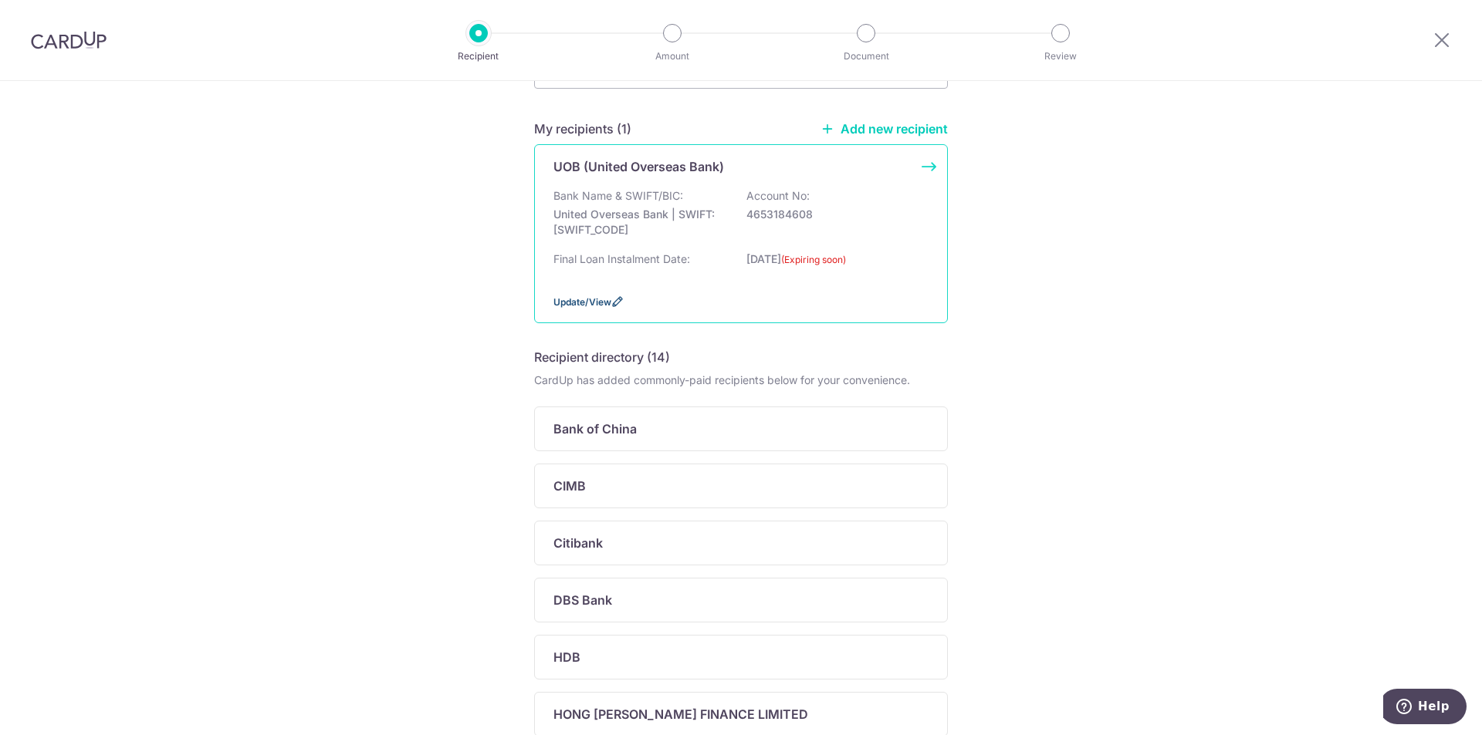
scroll to position [103, 0]
click at [617, 305] on icon at bounding box center [617, 301] width 12 height 12
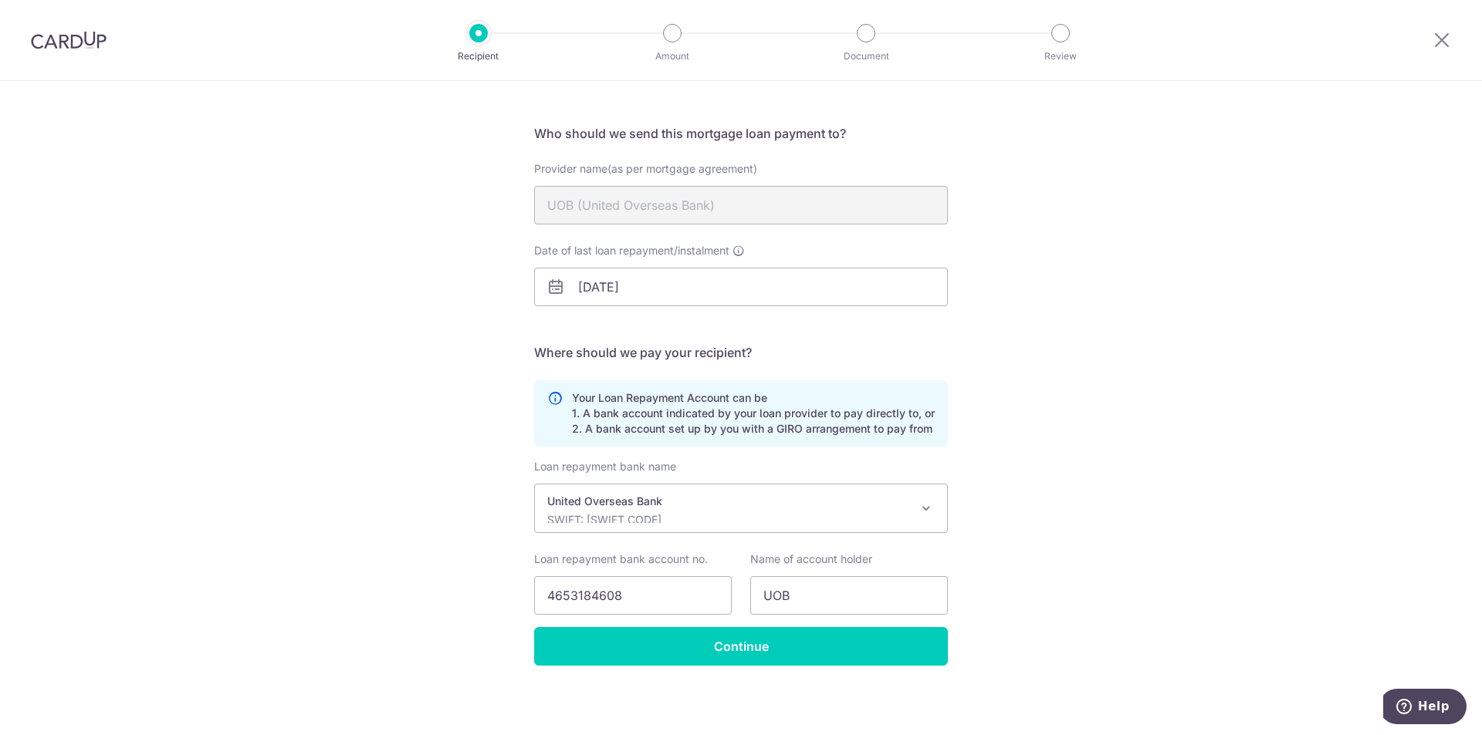
scroll to position [90, 0]
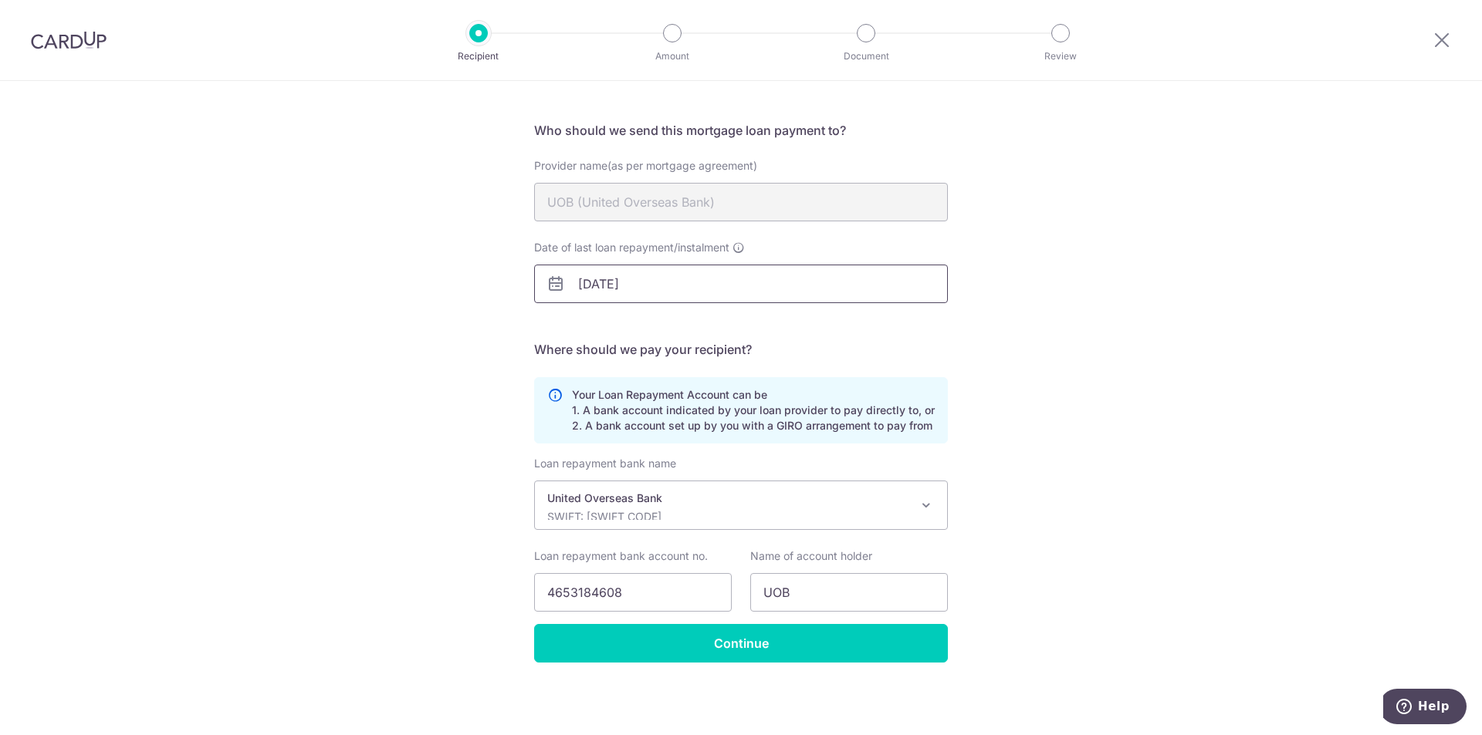
click at [585, 284] on input "[DATE]" at bounding box center [741, 284] width 414 height 39
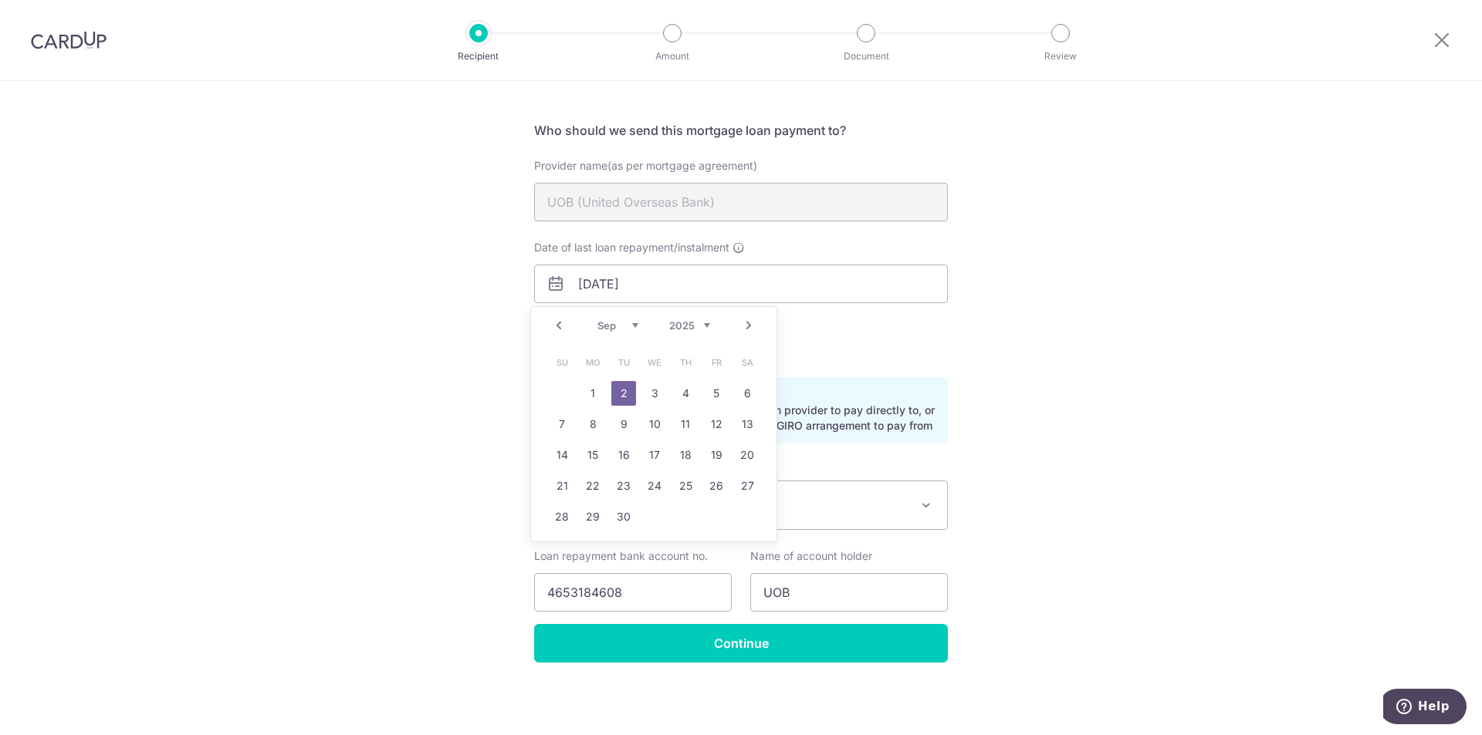
click at [566, 325] on link "Prev" at bounding box center [558, 325] width 19 height 19
click at [621, 451] on link "12" at bounding box center [623, 455] width 25 height 25
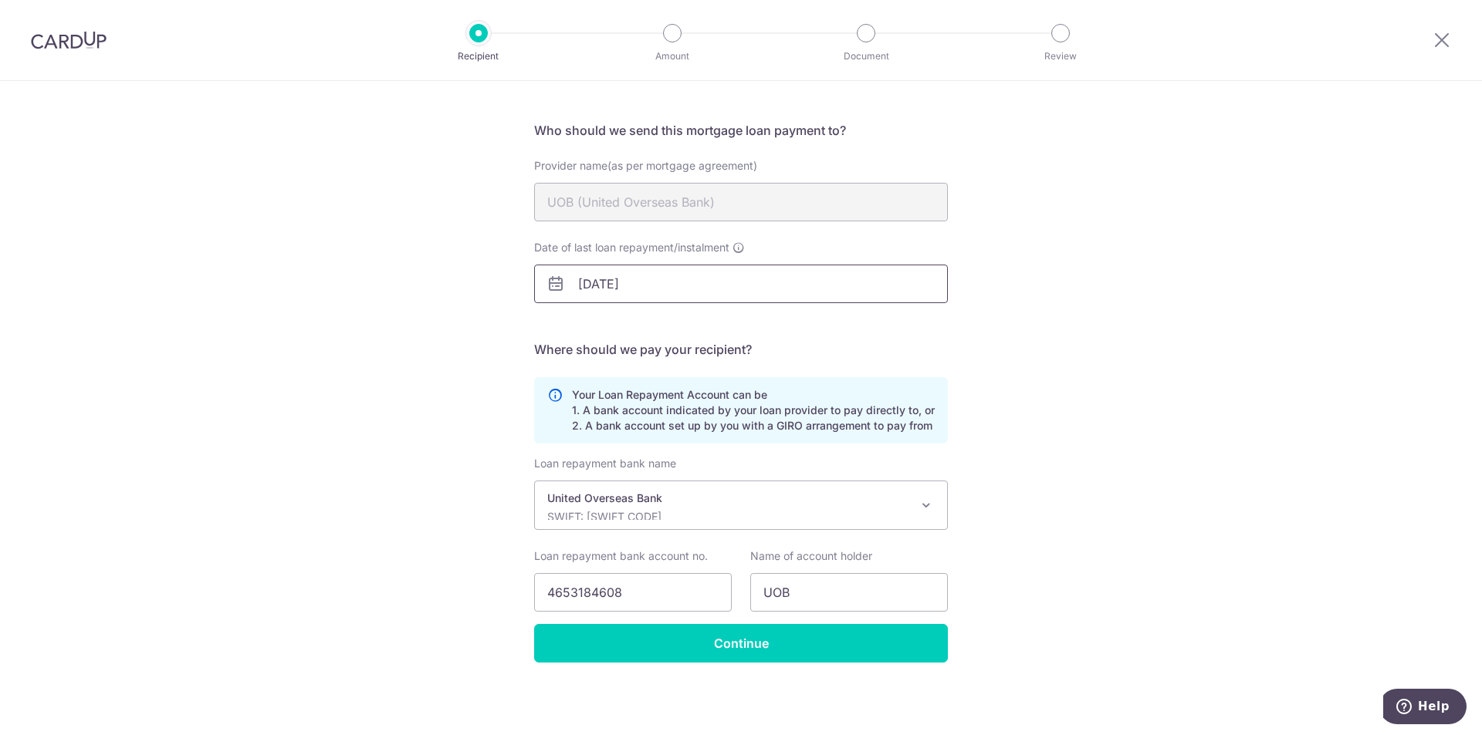
click at [675, 280] on input "[DATE]" at bounding box center [741, 284] width 414 height 39
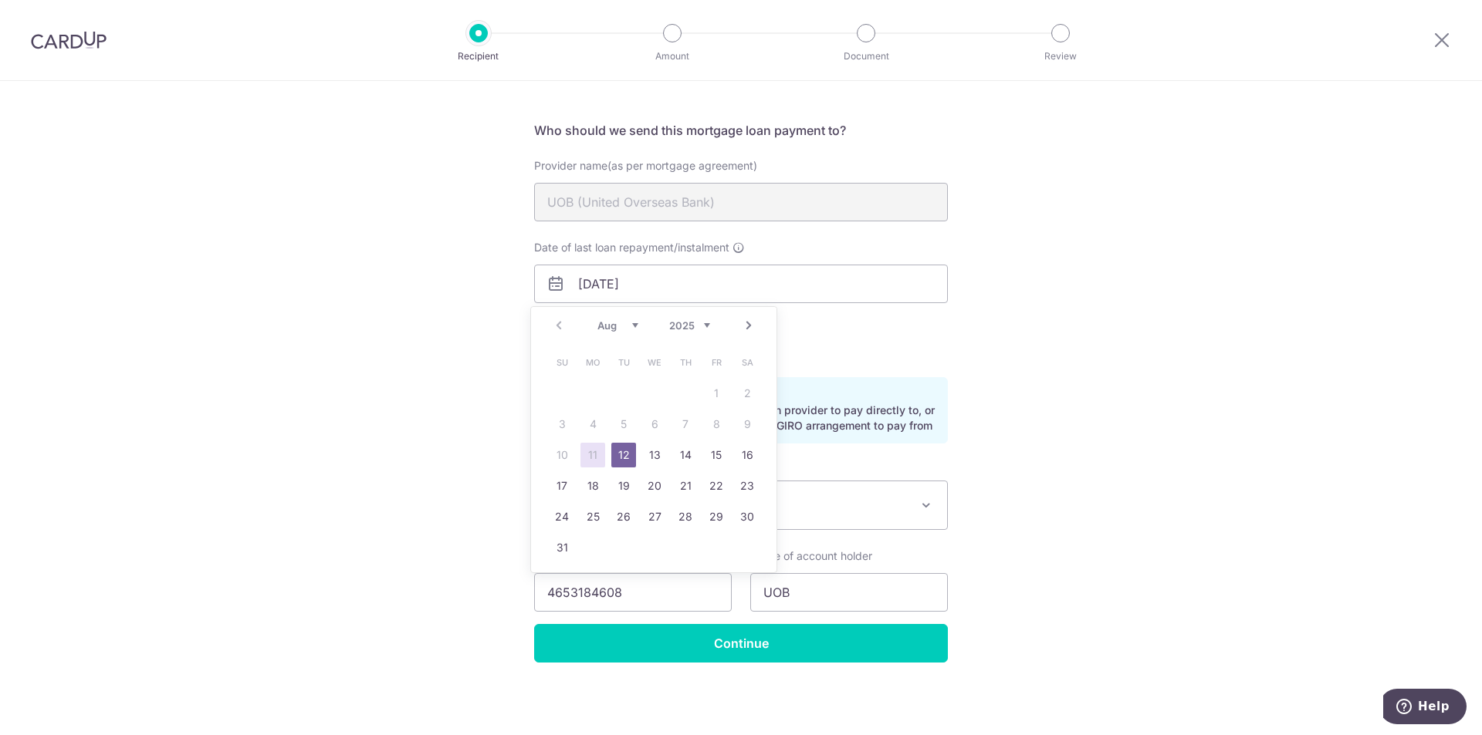
click at [756, 333] on link "Next" at bounding box center [748, 325] width 19 height 19
click at [650, 387] on link "3" at bounding box center [654, 393] width 25 height 25
type input "03/09/2025"
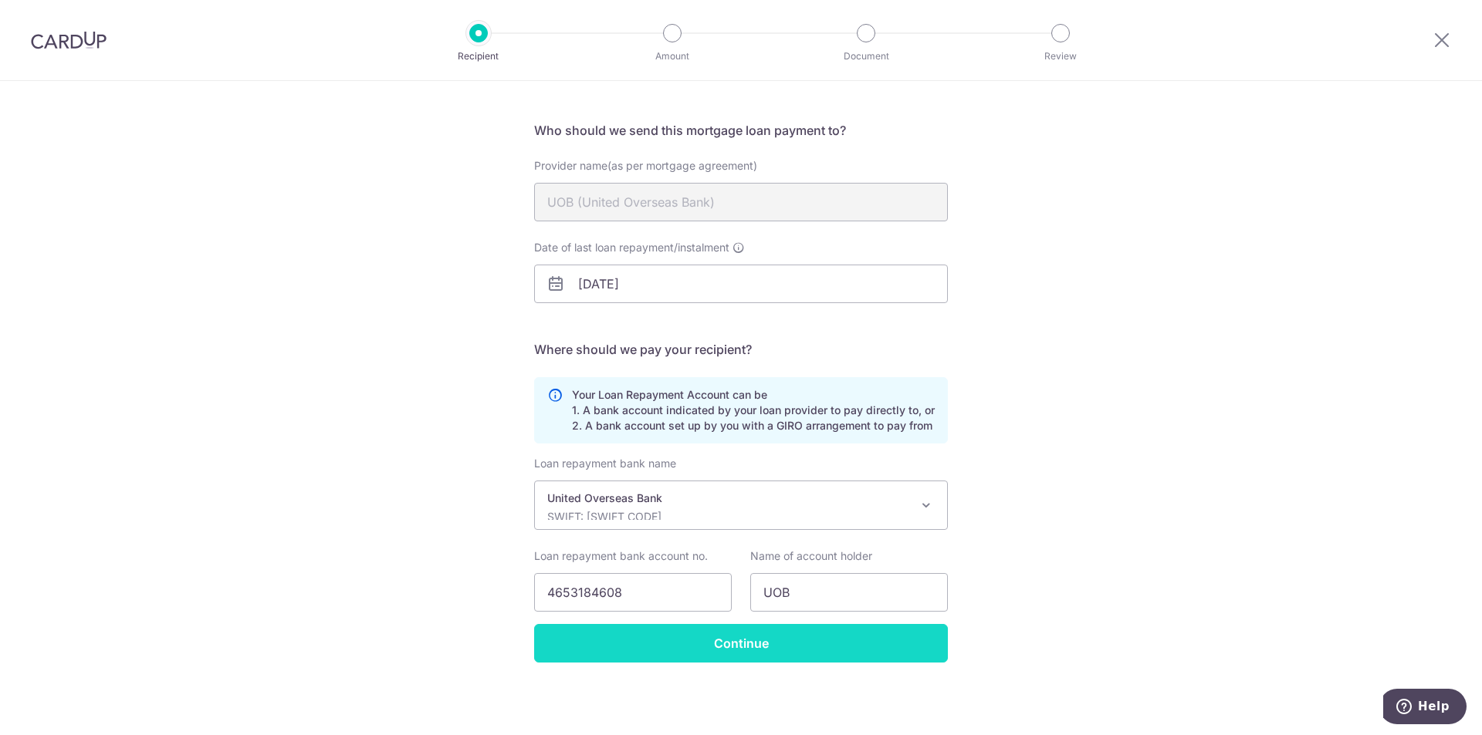
click at [799, 644] on input "Continue" at bounding box center [741, 643] width 414 height 39
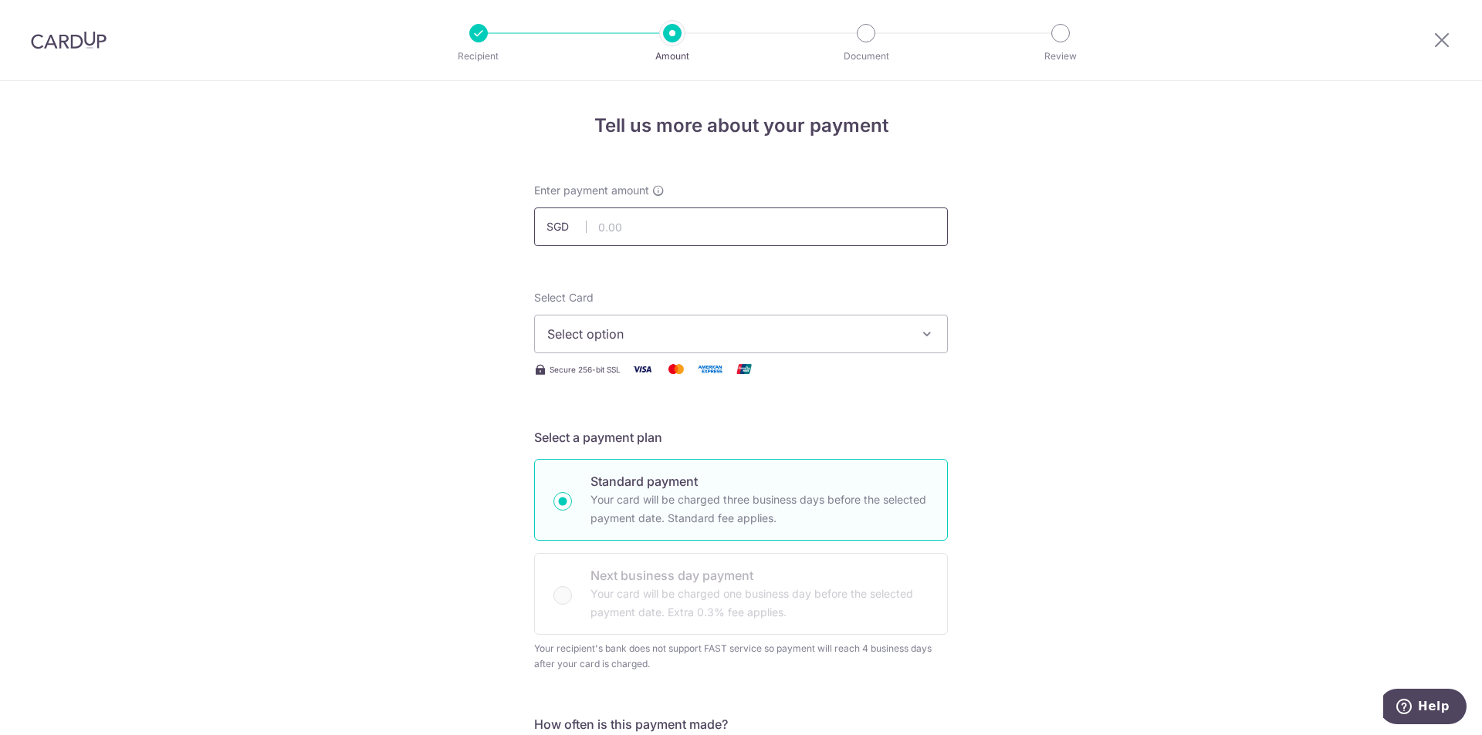
click at [661, 234] on input "text" at bounding box center [741, 227] width 414 height 39
type input "480.65"
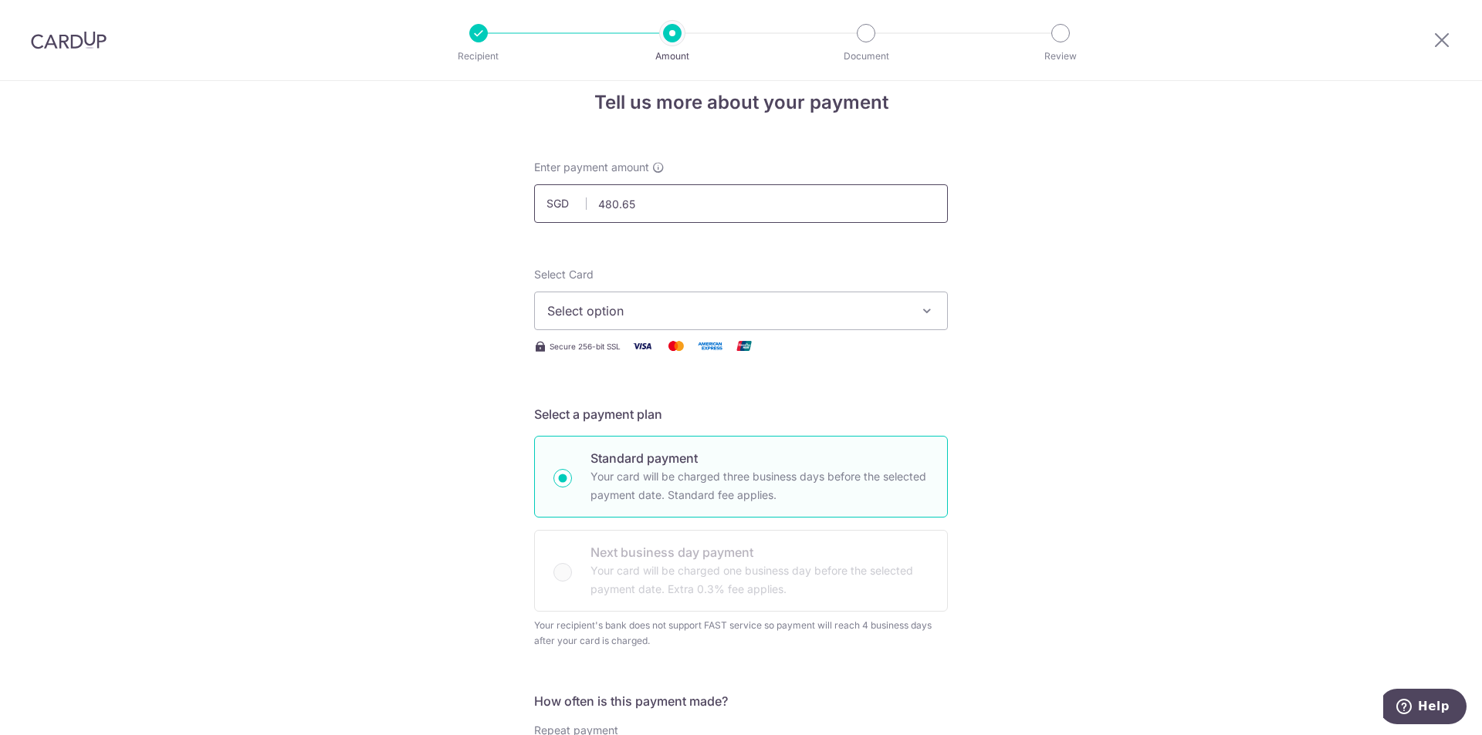
scroll to position [77, 0]
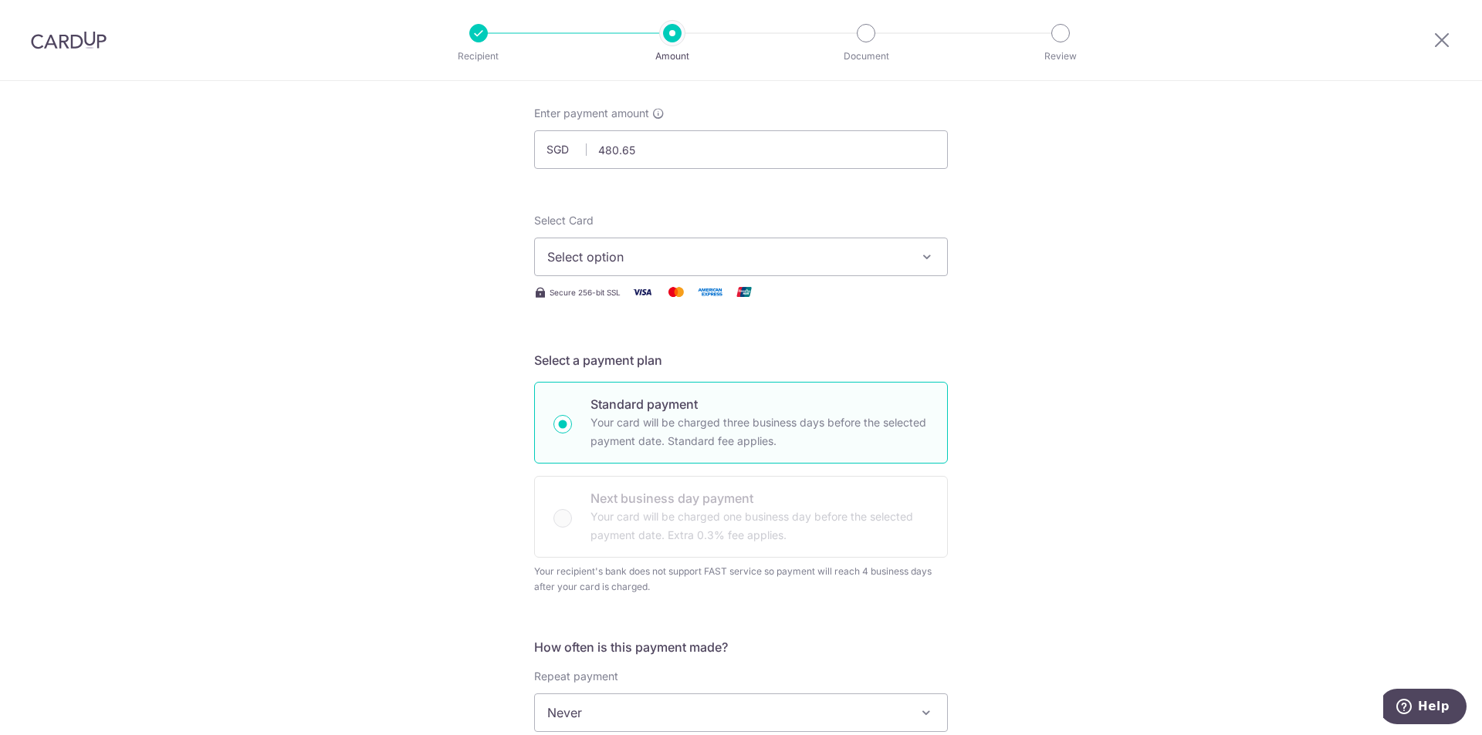
click at [640, 245] on button "Select option" at bounding box center [741, 257] width 414 height 39
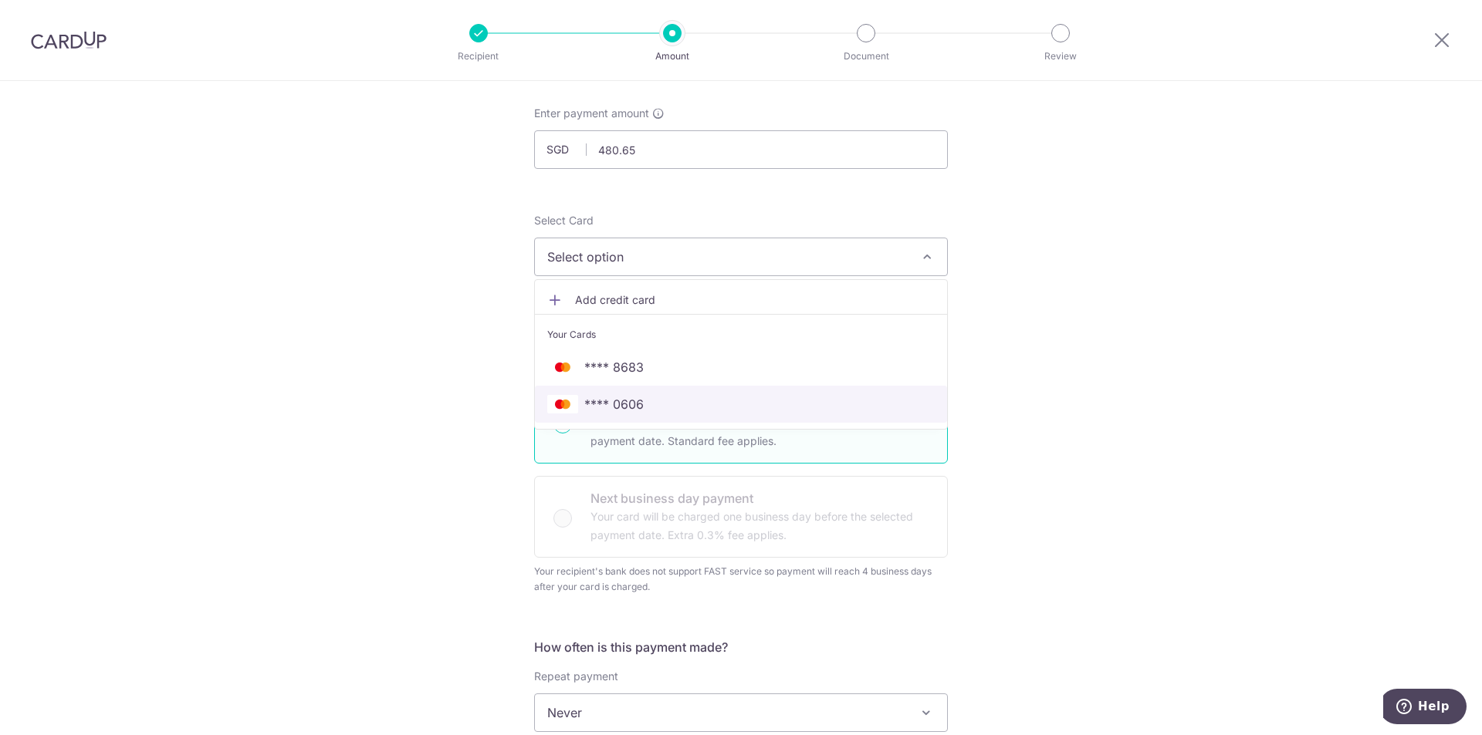
click at [624, 410] on span "**** 0606" at bounding box center [613, 404] width 59 height 19
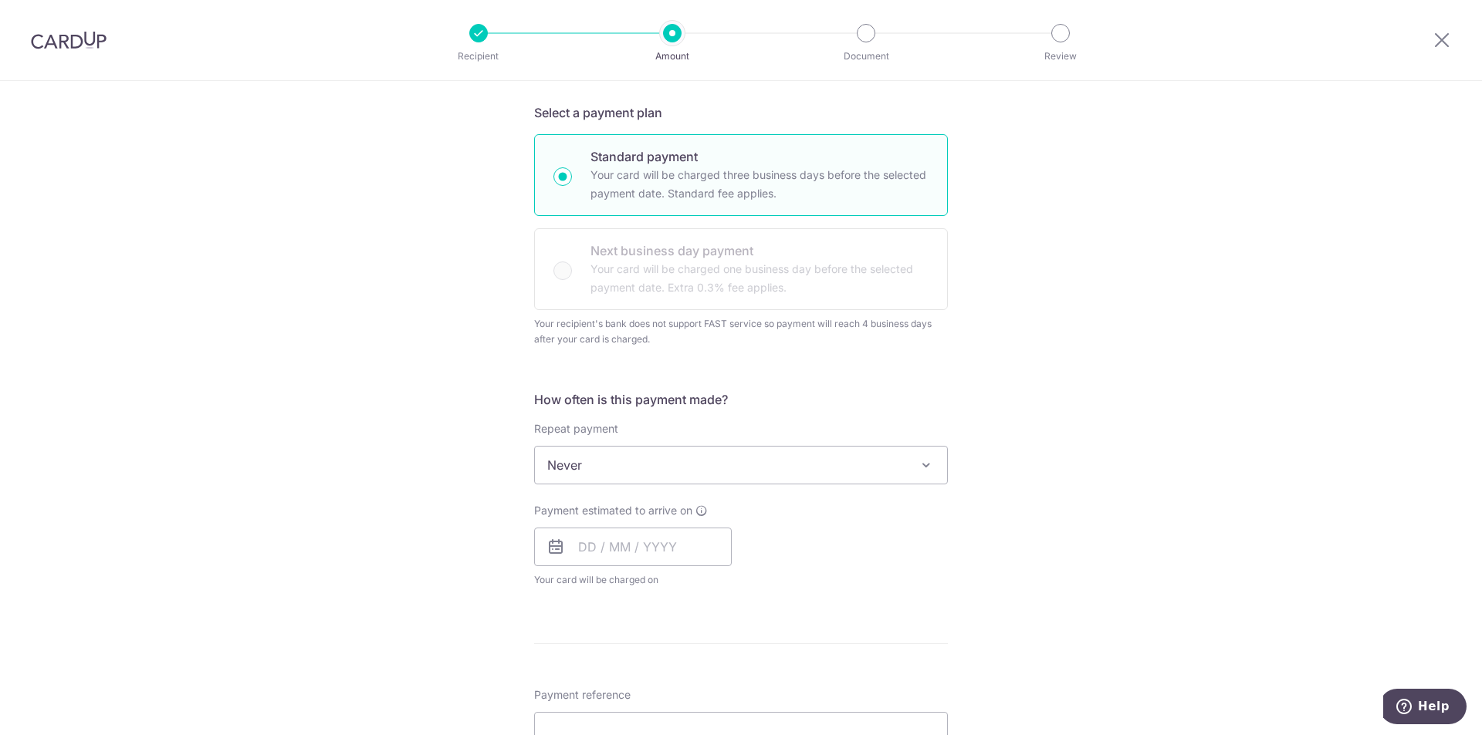
scroll to position [334, 0]
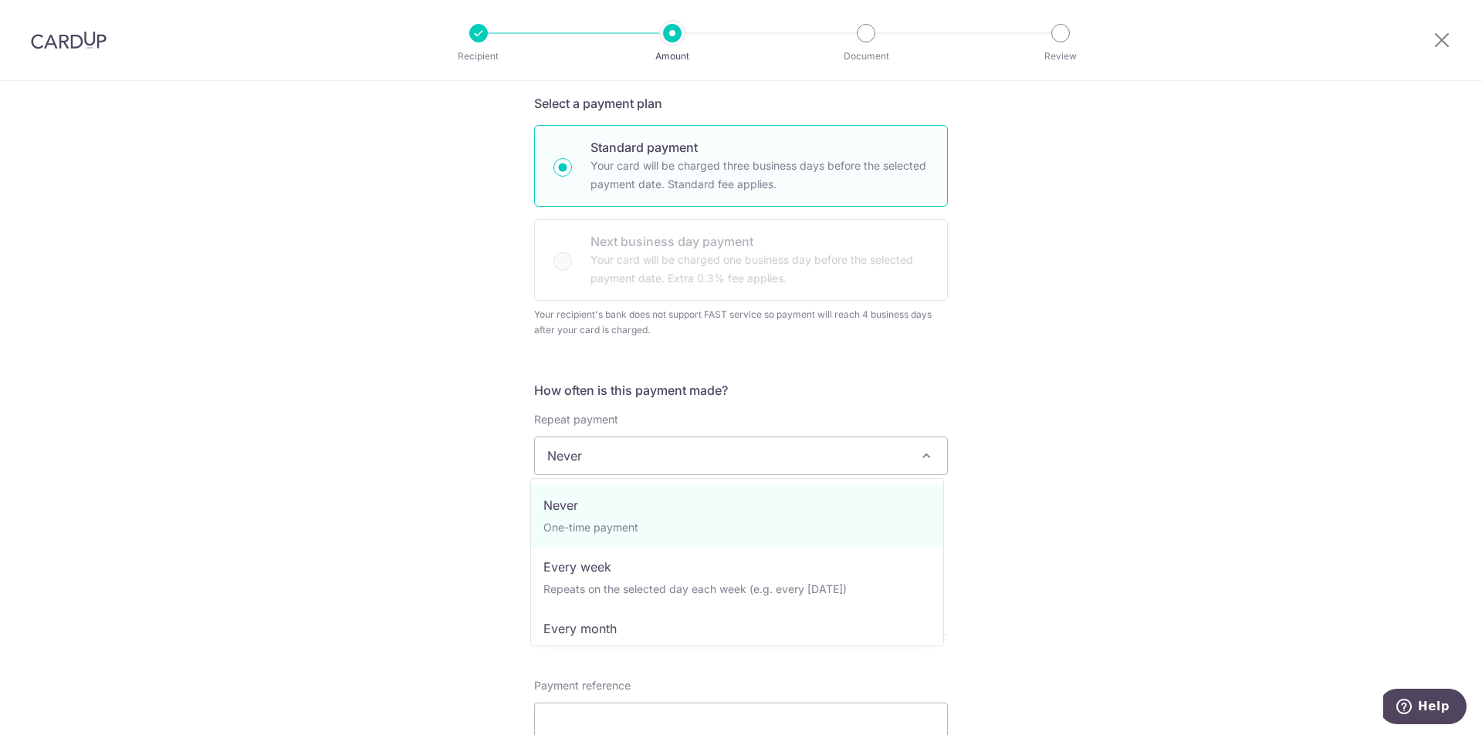
click at [630, 458] on span "Never" at bounding box center [741, 456] width 412 height 37
click at [623, 453] on span "Never" at bounding box center [741, 456] width 412 height 37
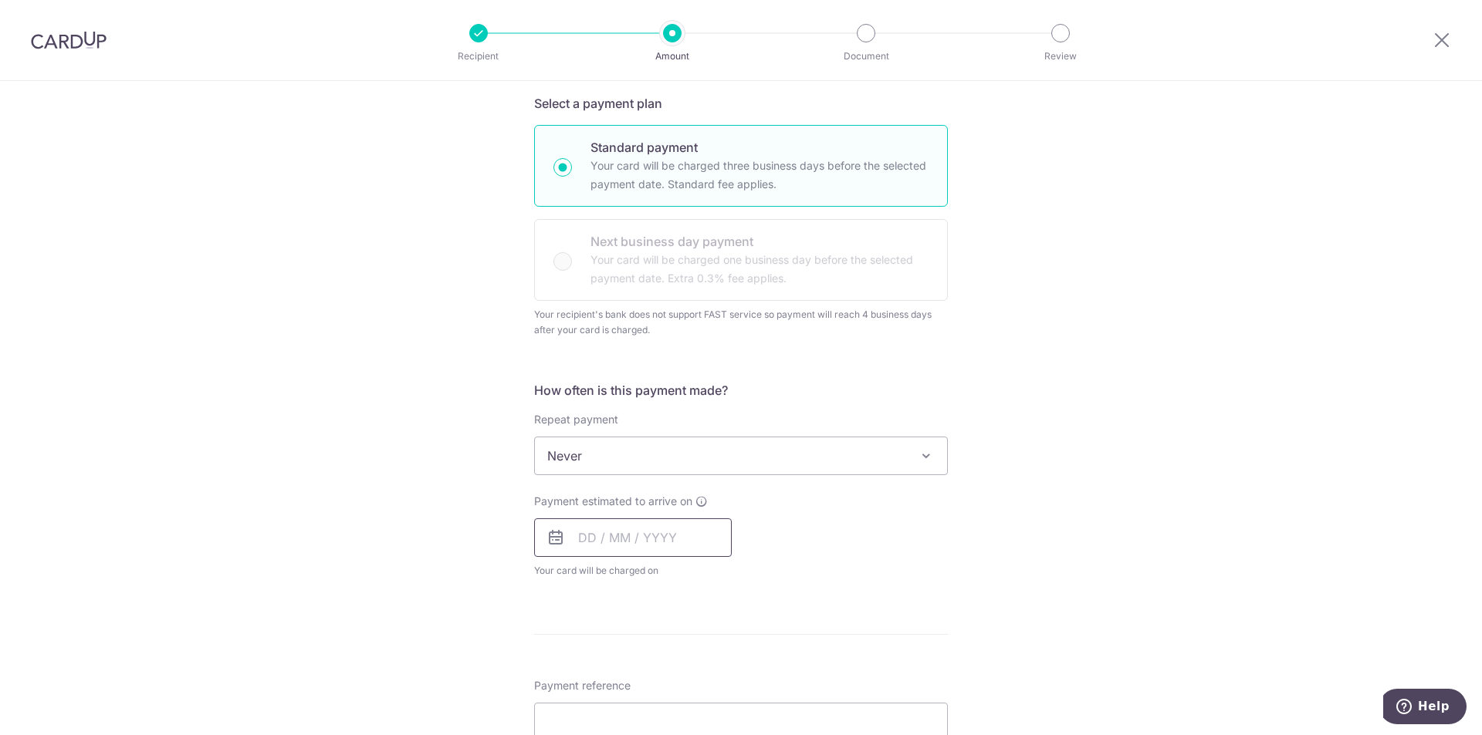
click at [584, 534] on input "text" at bounding box center [633, 538] width 198 height 39
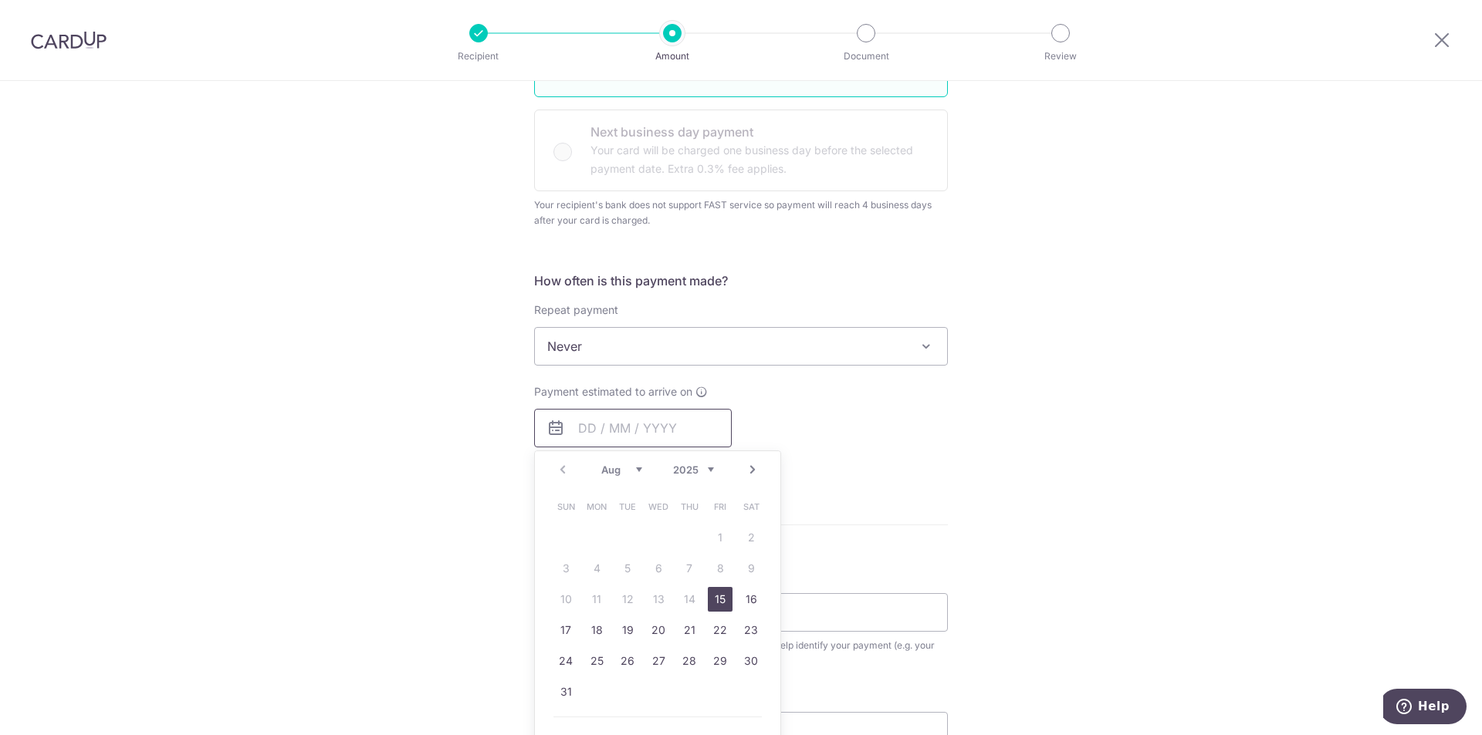
scroll to position [489, 0]
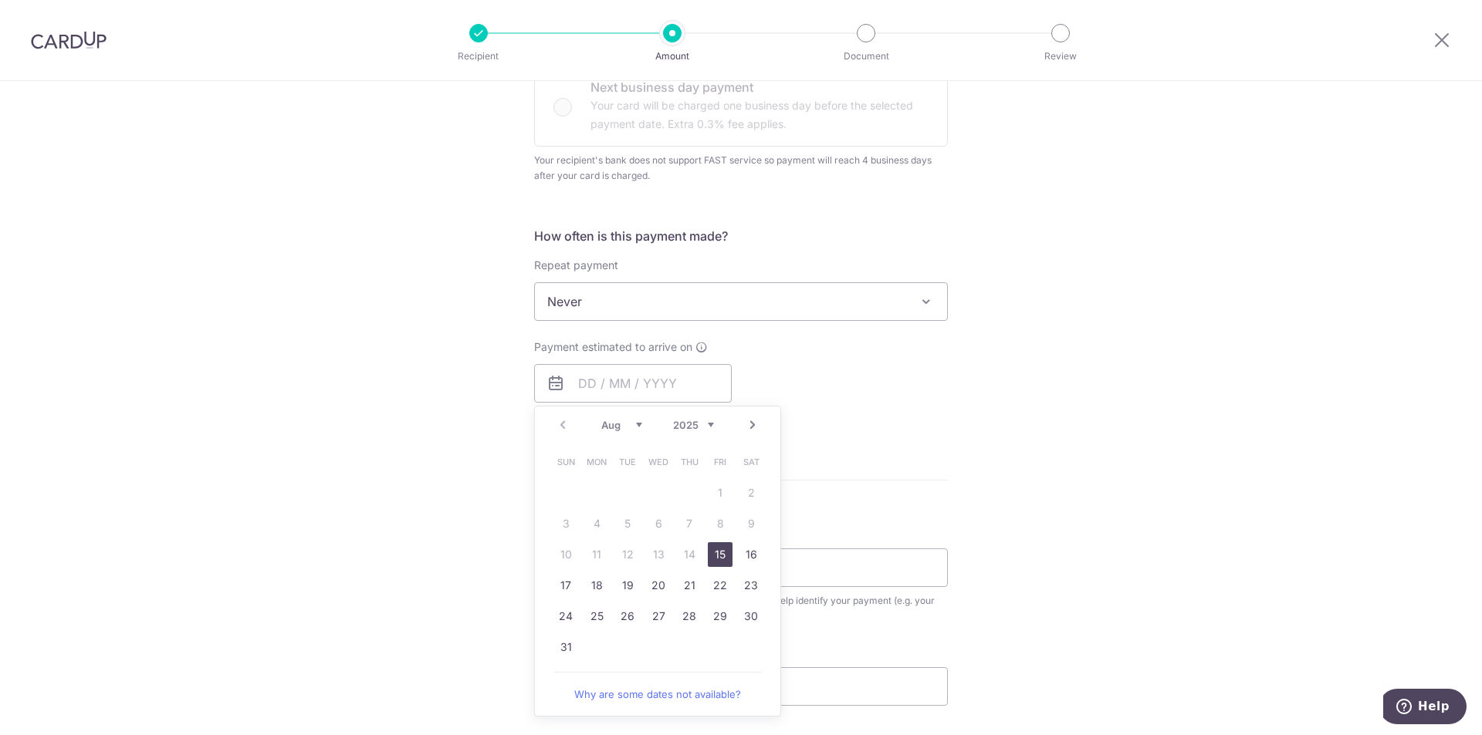
click at [628, 421] on select "Aug Sep Oct Nov Dec" at bounding box center [621, 425] width 41 height 12
click at [621, 491] on link "2" at bounding box center [627, 493] width 25 height 25
type input "02/09/2025"
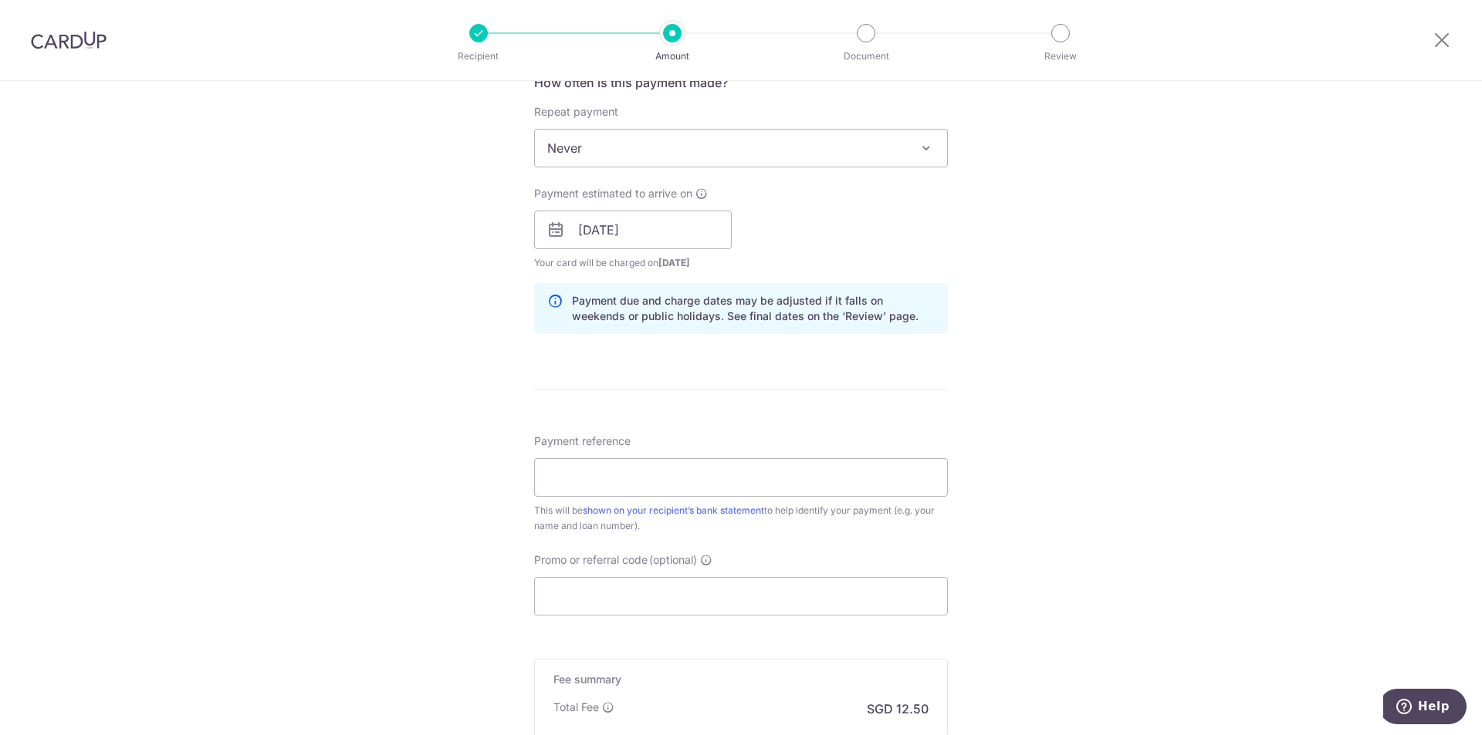
scroll to position [643, 0]
click at [641, 485] on input "Payment reference" at bounding box center [741, 477] width 414 height 39
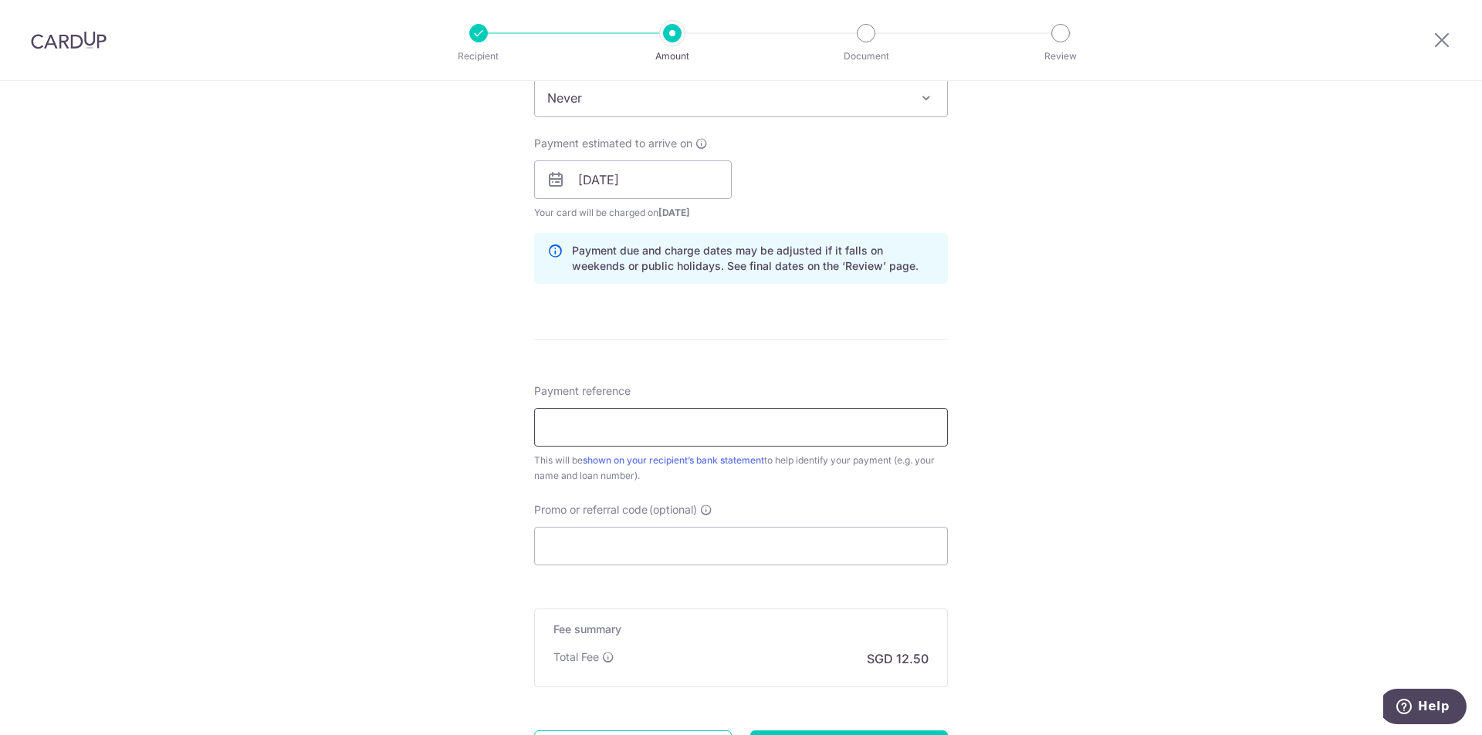
scroll to position [695, 0]
type input "p"
type input "POH YUN XIANG ESMOND"
click at [605, 538] on input "Promo or referral code (optional)" at bounding box center [741, 544] width 414 height 39
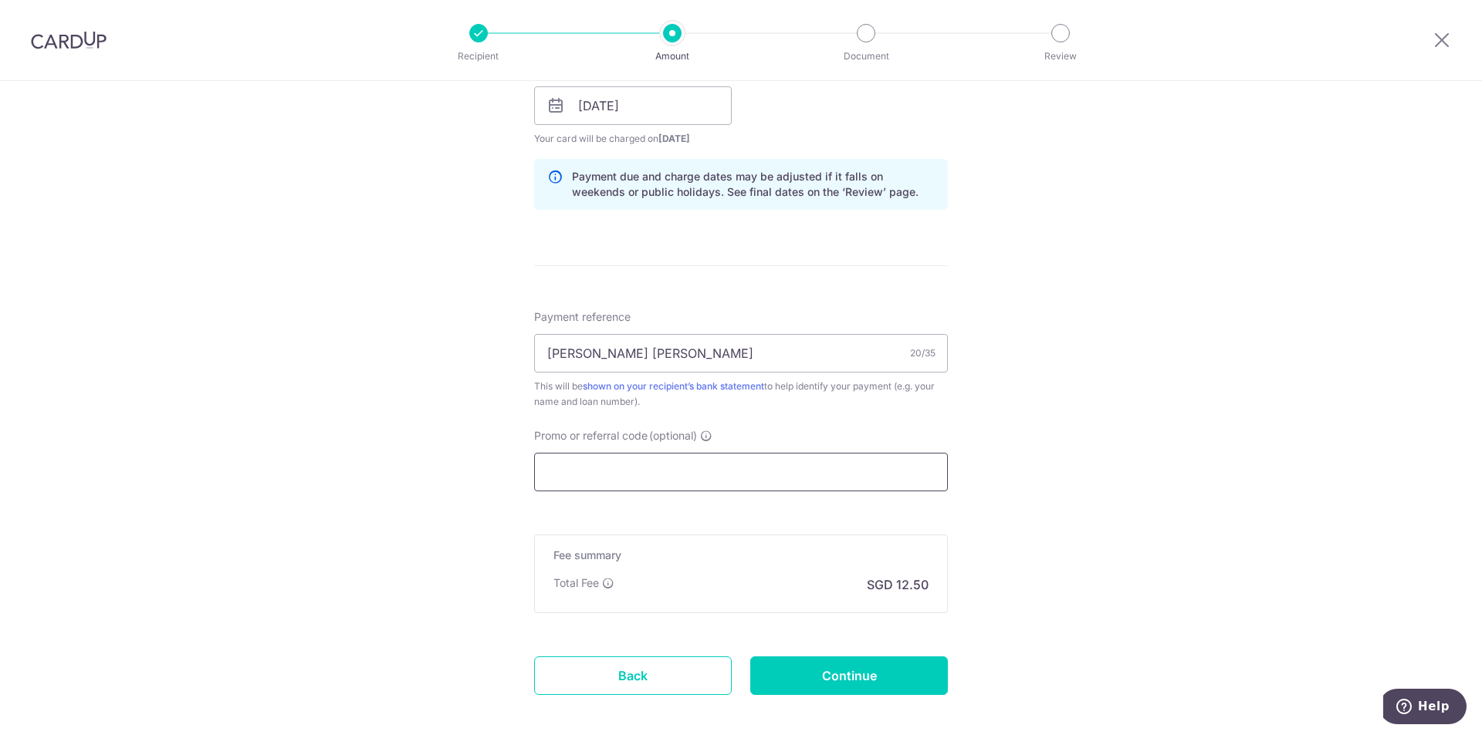
scroll to position [842, 0]
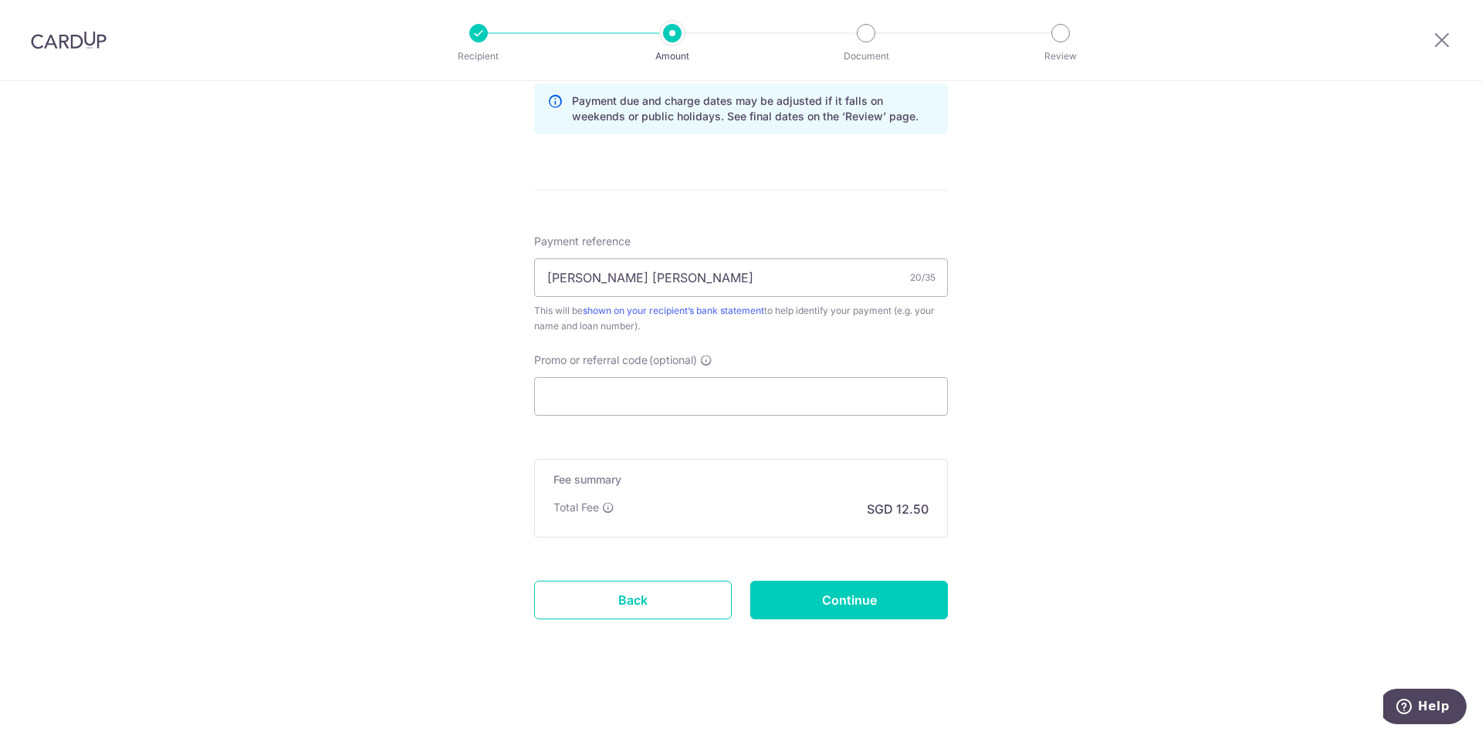
click at [823, 624] on form "Enter payment amount SGD 480.65 480.65 Select Card **** 0606 Add credit card Yo…" at bounding box center [741, 2] width 414 height 1322
click at [853, 610] on input "Continue" at bounding box center [849, 600] width 198 height 39
type input "Create Schedule"
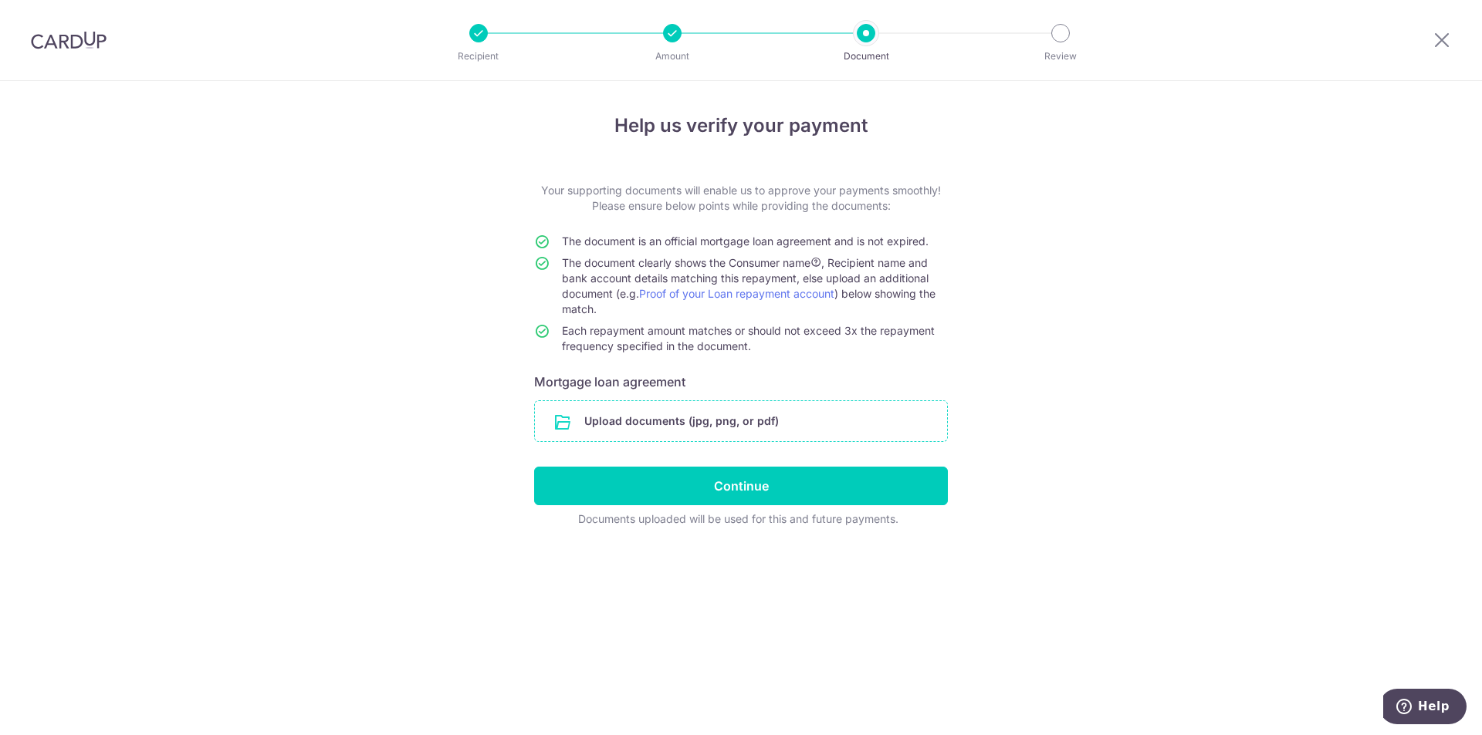
click at [698, 420] on input "file" at bounding box center [741, 421] width 412 height 40
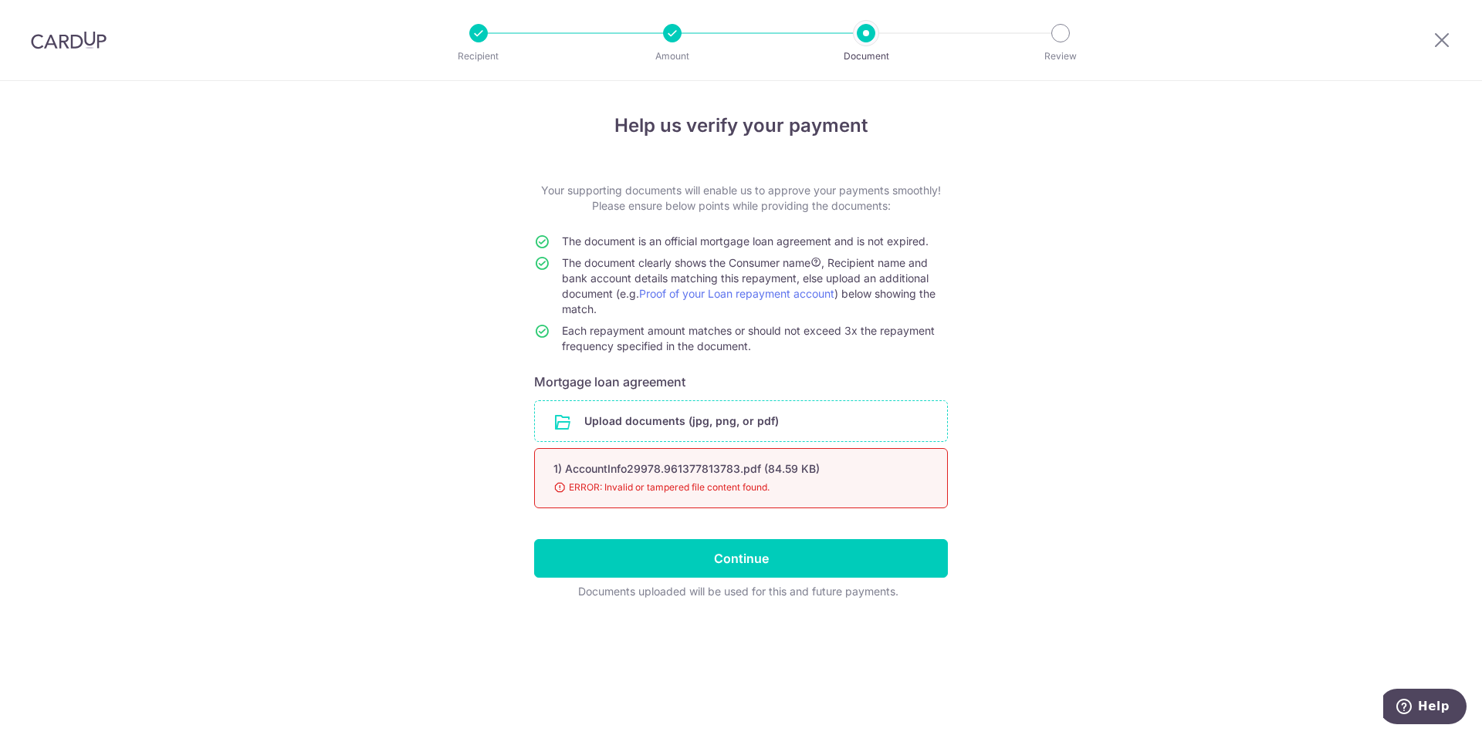
click at [684, 424] on input "file" at bounding box center [741, 421] width 412 height 40
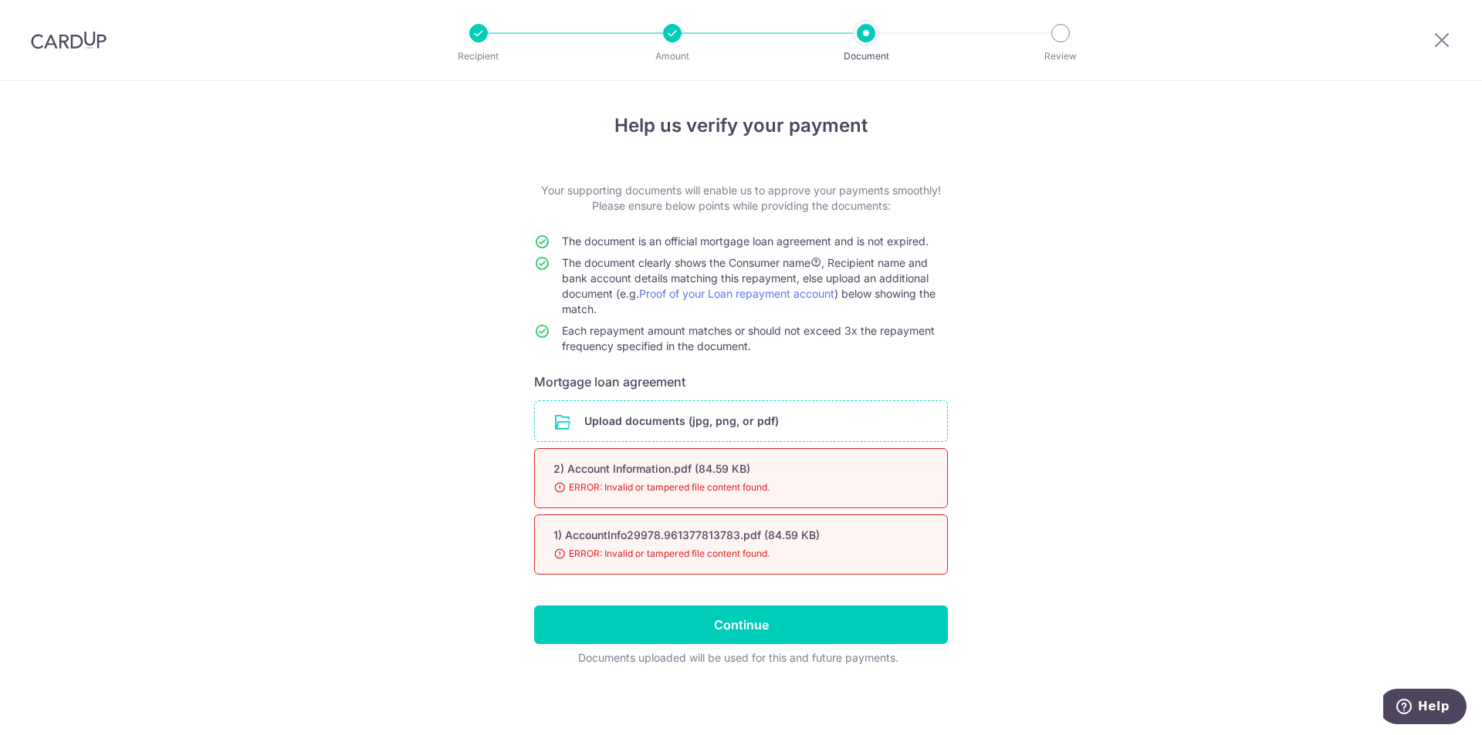
click at [667, 431] on input "file" at bounding box center [741, 421] width 412 height 40
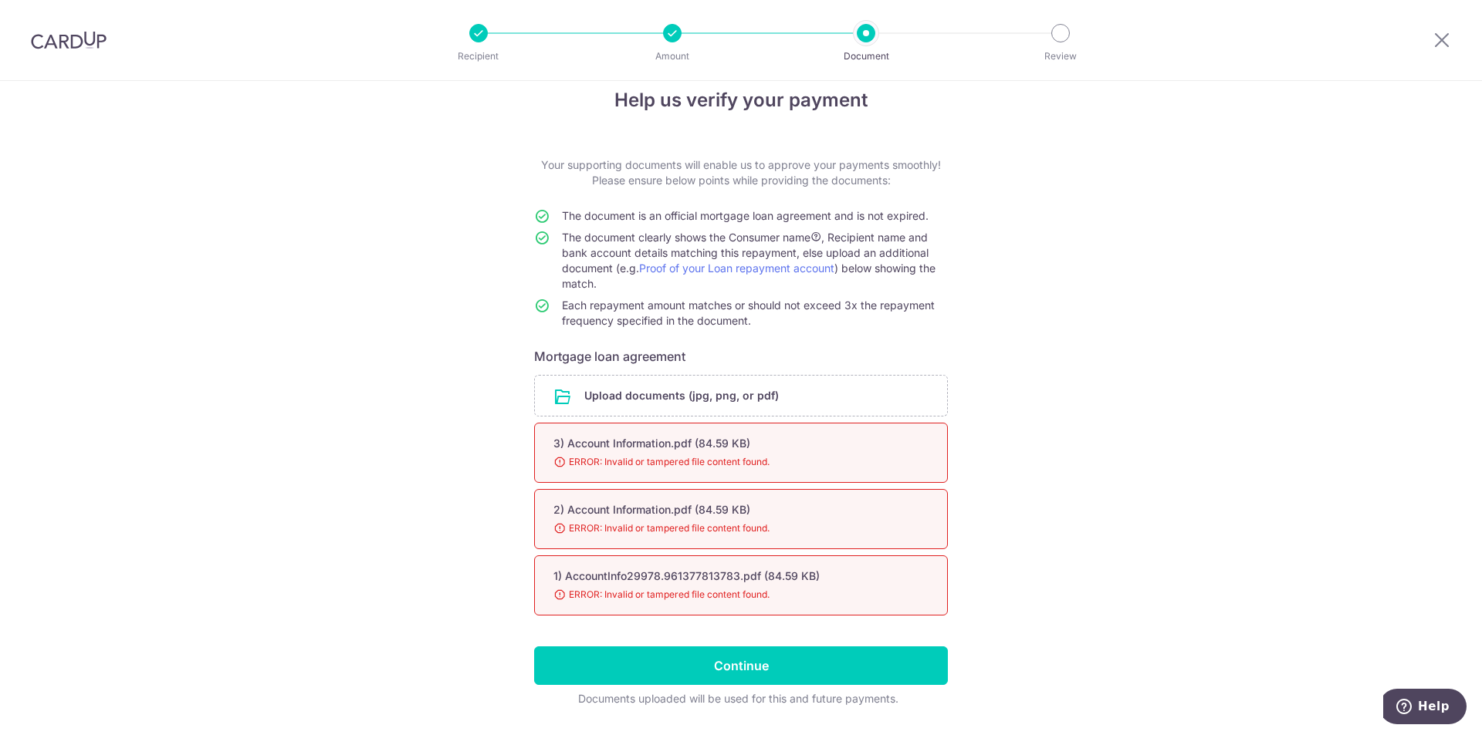
scroll to position [52, 0]
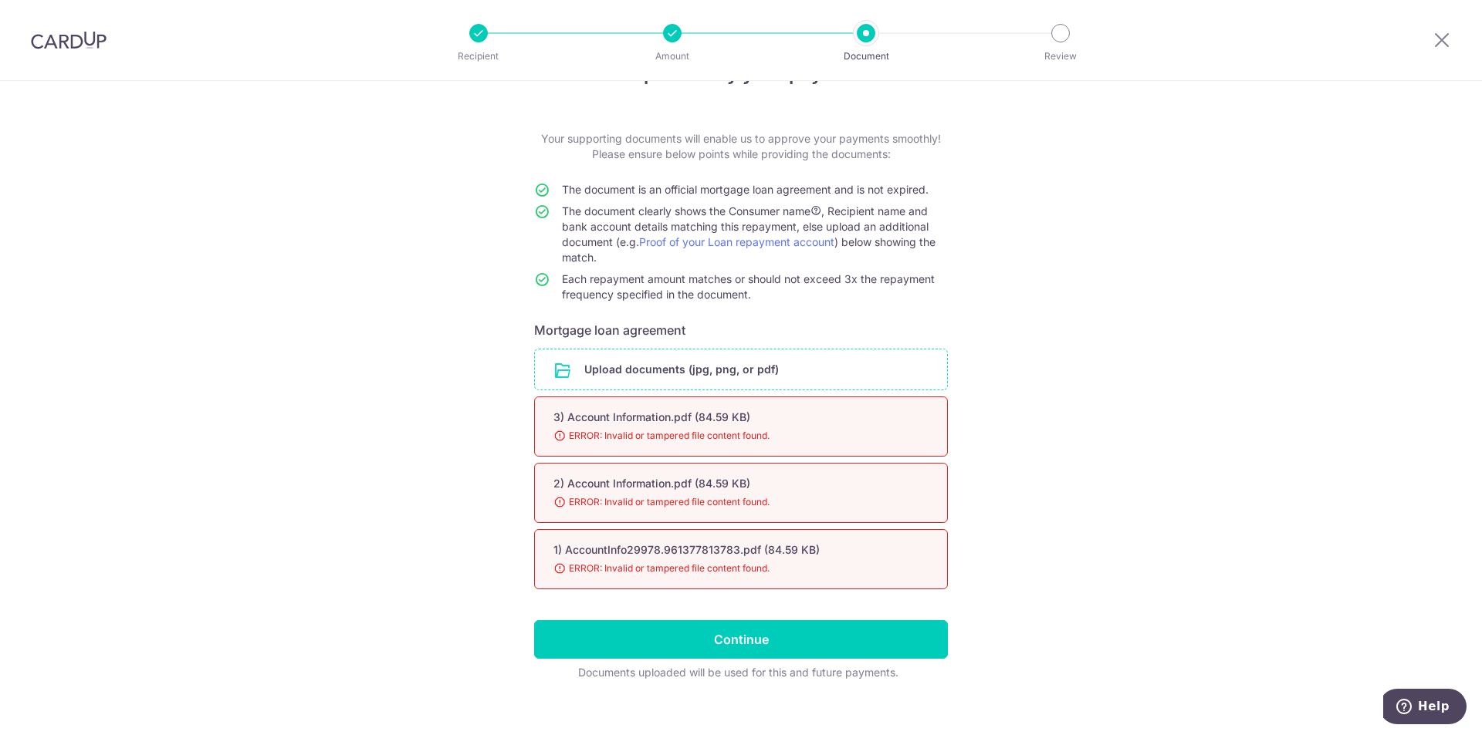
click at [673, 360] on input "file" at bounding box center [741, 370] width 412 height 40
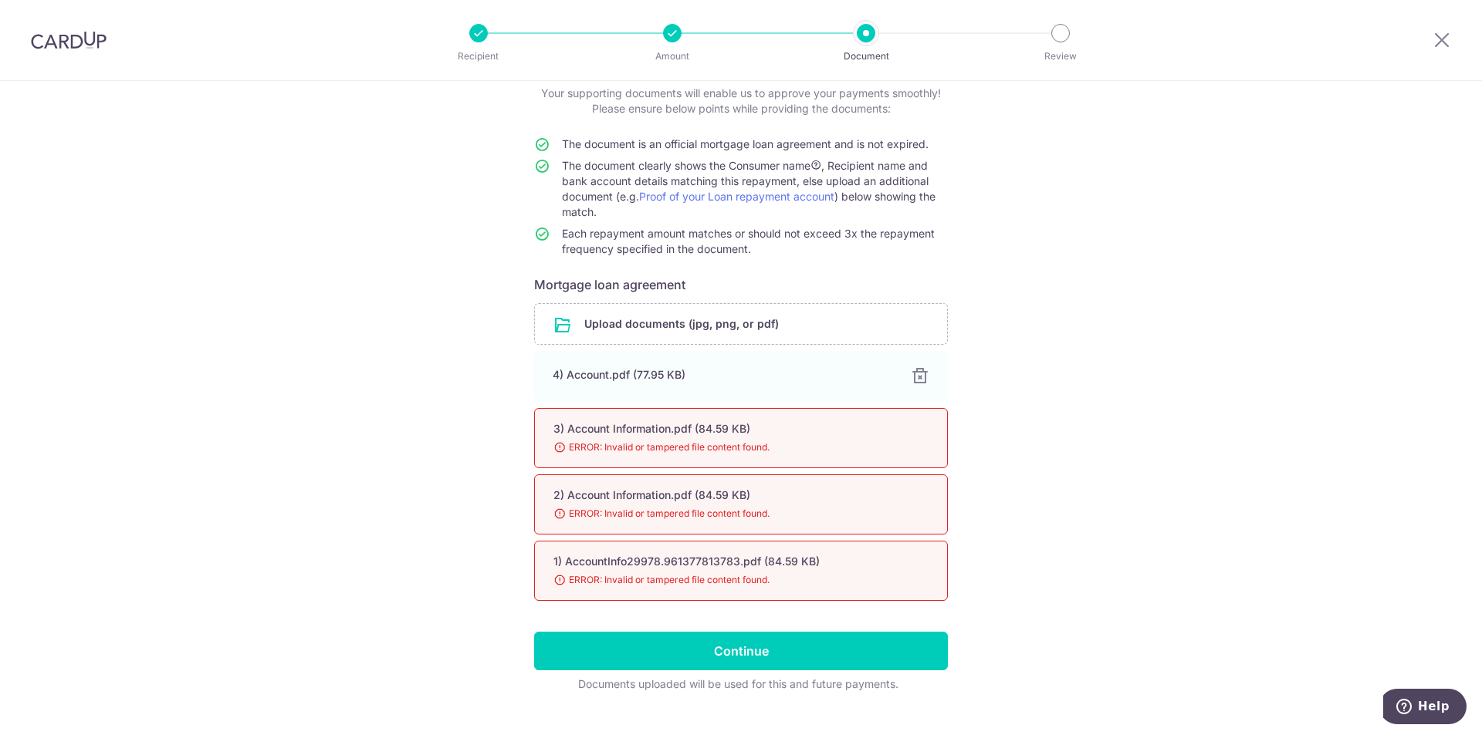
scroll to position [103, 0]
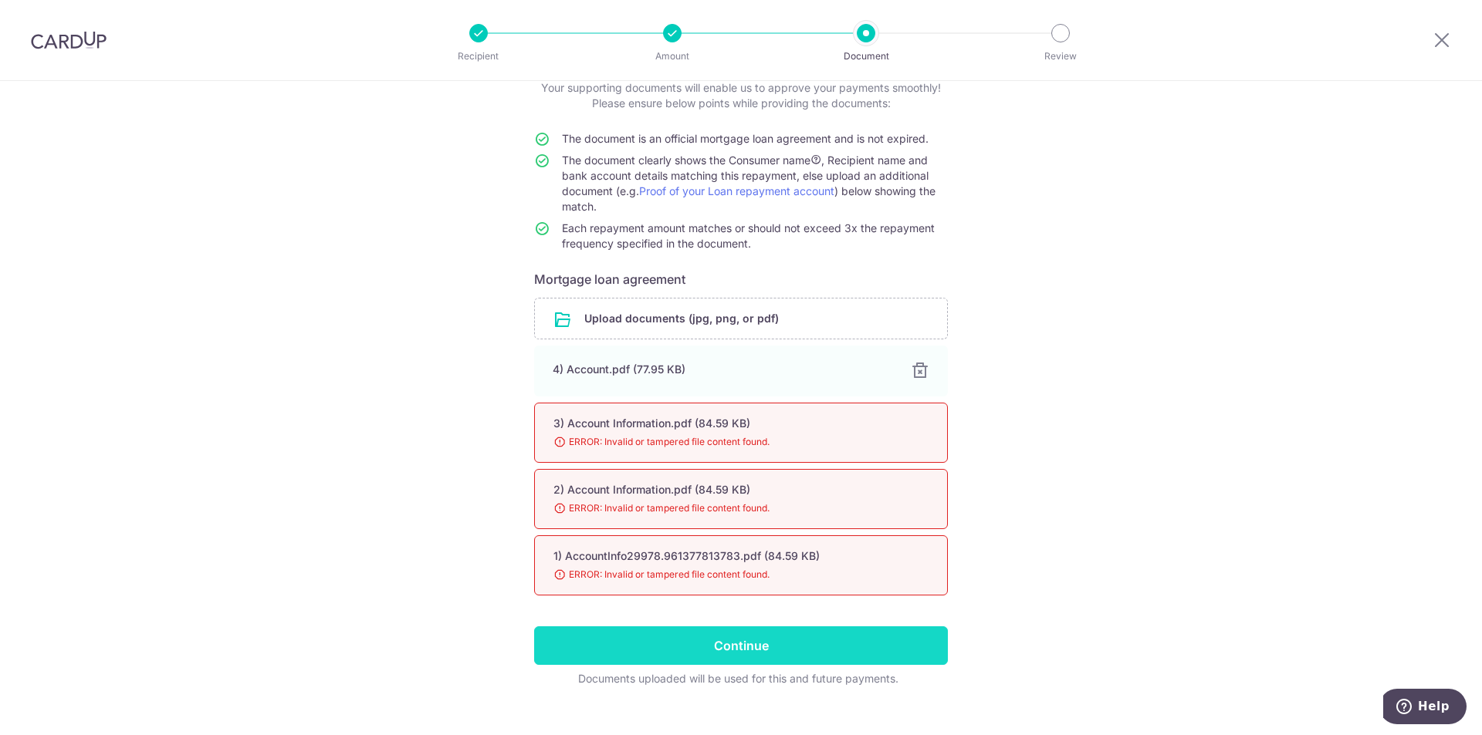
click at [722, 651] on input "Continue" at bounding box center [741, 646] width 414 height 39
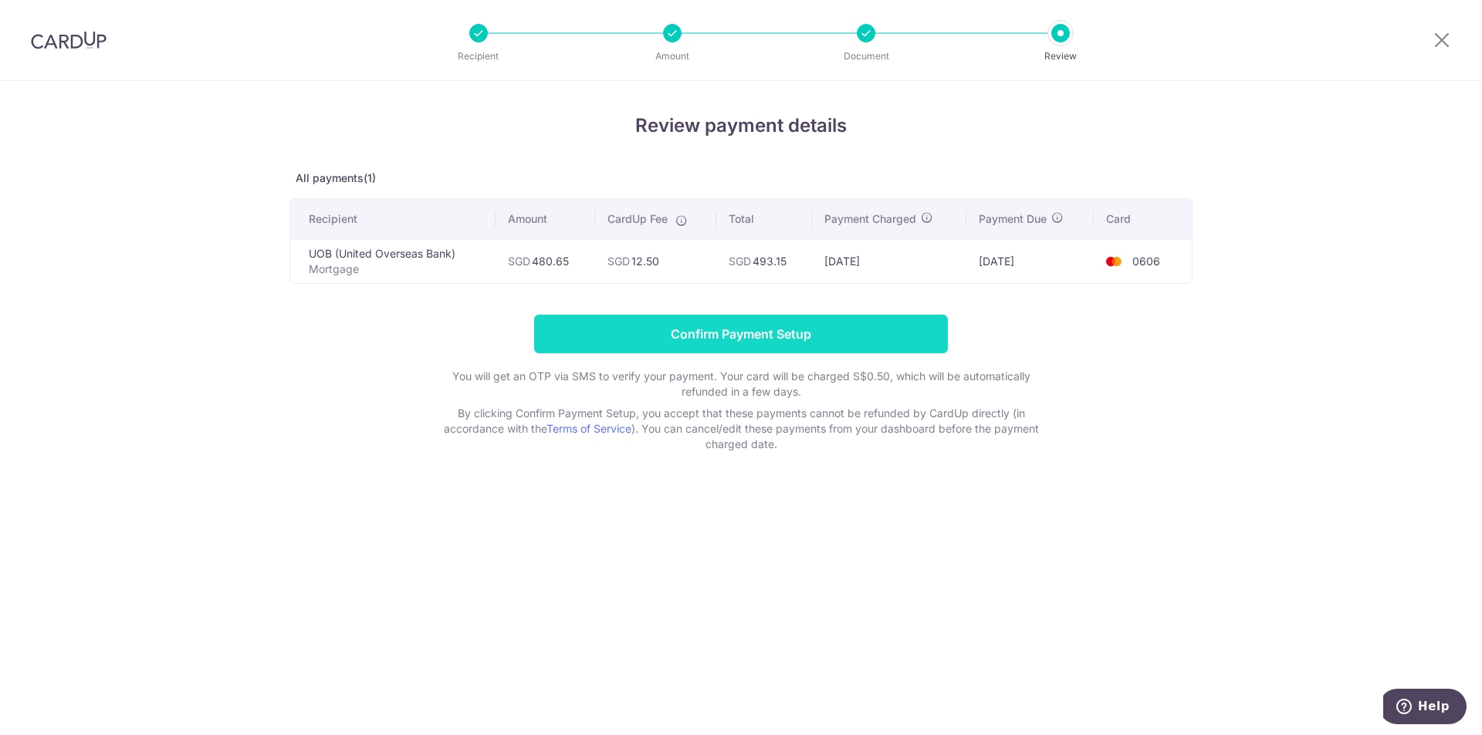
click at [718, 336] on input "Confirm Payment Setup" at bounding box center [741, 334] width 414 height 39
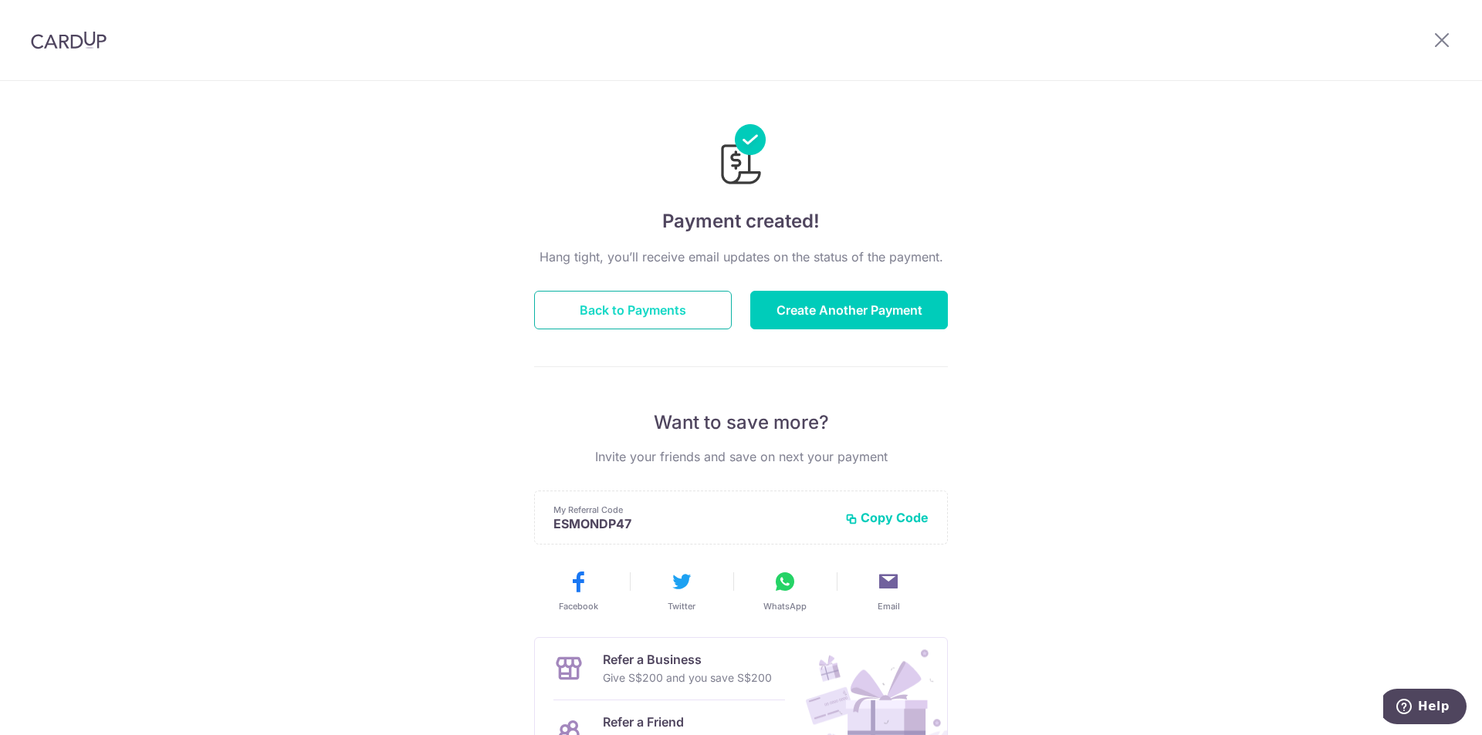
click at [627, 310] on button "Back to Payments" at bounding box center [633, 310] width 198 height 39
